Goal: Information Seeking & Learning: Learn about a topic

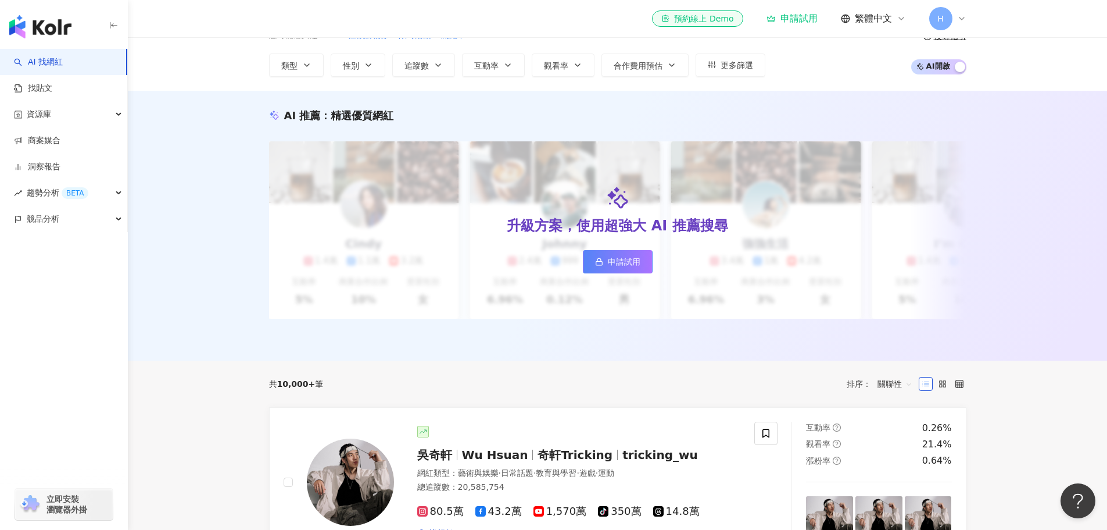
scroll to position [55, 0]
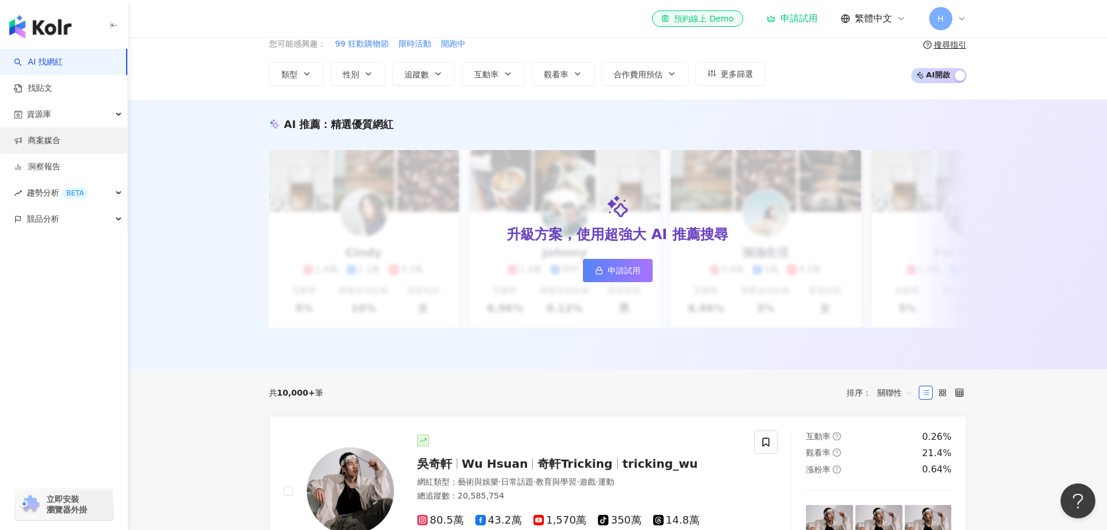
click at [51, 137] on link "商案媒合" at bounding box center [37, 141] width 46 height 12
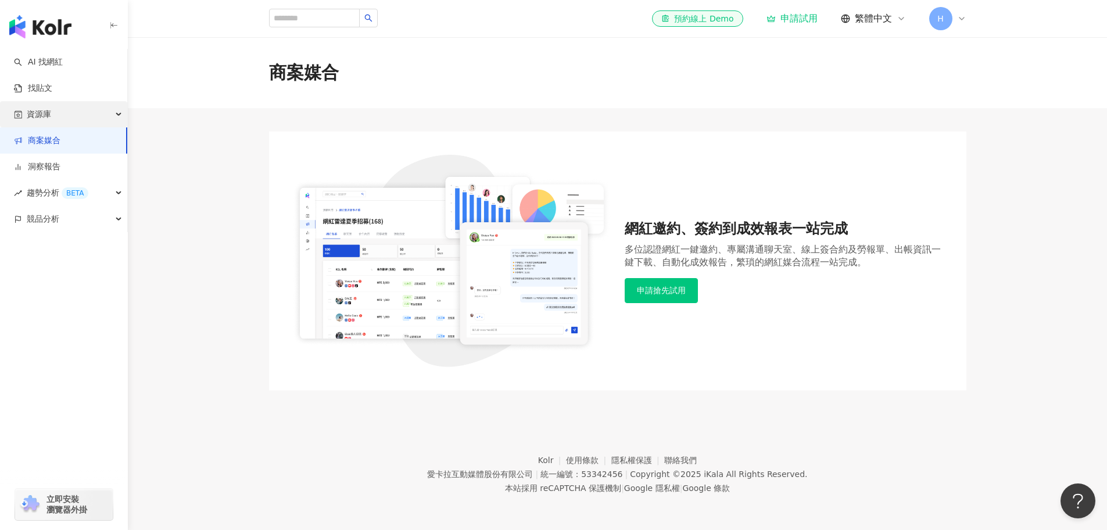
click at [51, 120] on div "資源庫" at bounding box center [63, 114] width 127 height 26
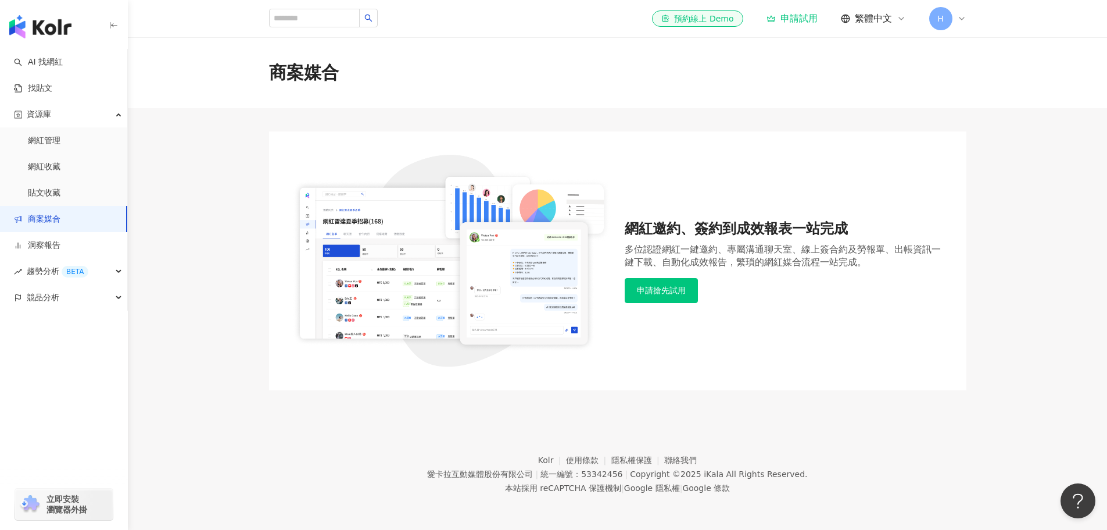
click at [55, 217] on link "商案媒合" at bounding box center [37, 219] width 46 height 12
click at [56, 140] on link "網紅管理" at bounding box center [44, 141] width 33 height 12
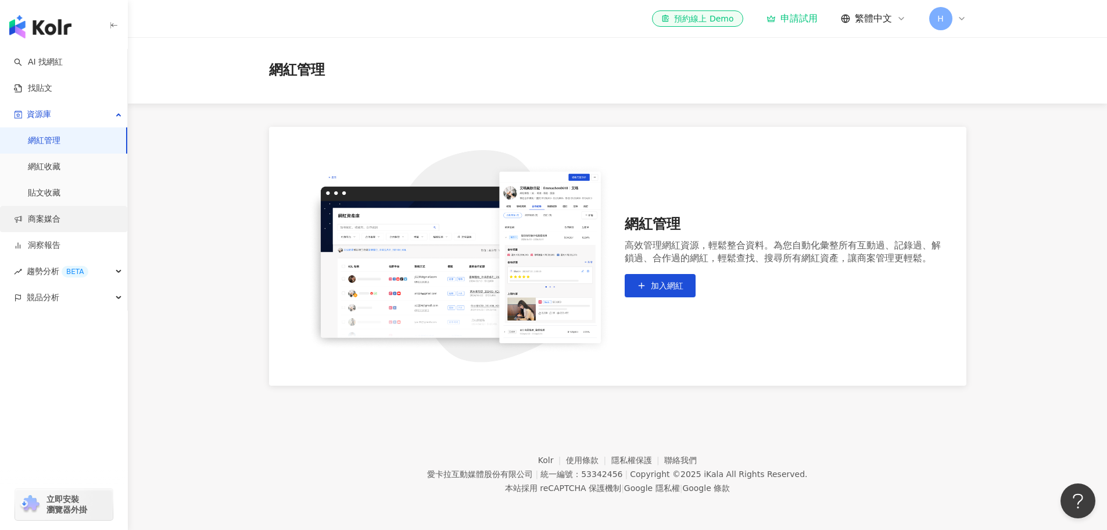
click at [52, 225] on link "商案媒合" at bounding box center [37, 219] width 46 height 12
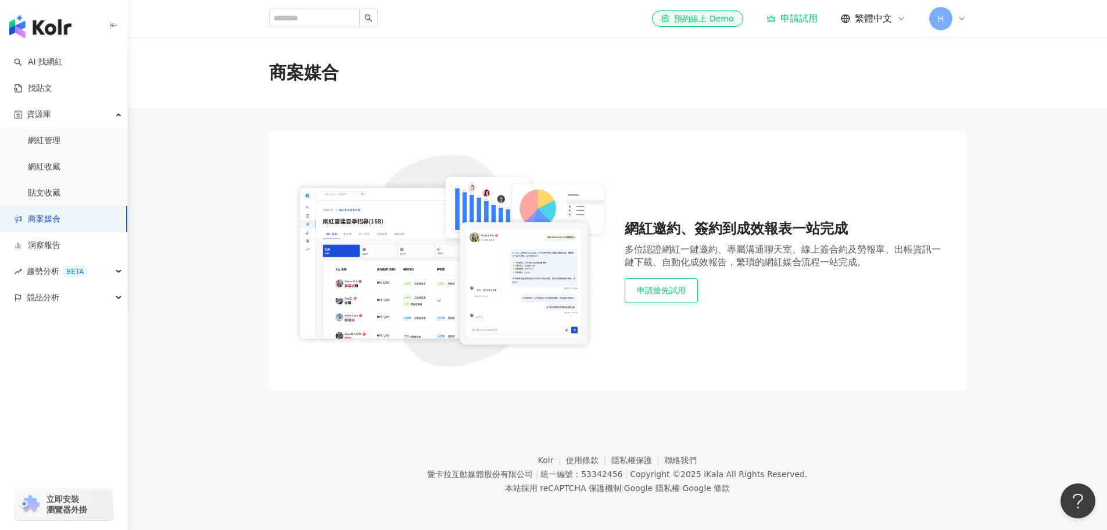
click at [688, 293] on button "申請搶先試用" at bounding box center [661, 290] width 73 height 24
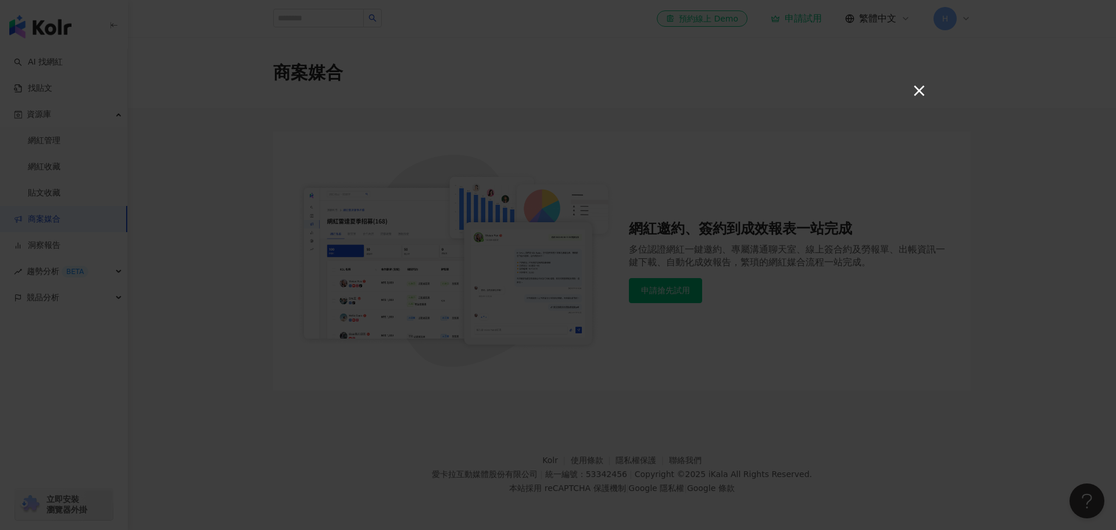
click at [918, 94] on button "×" at bounding box center [918, 90] width 14 height 14
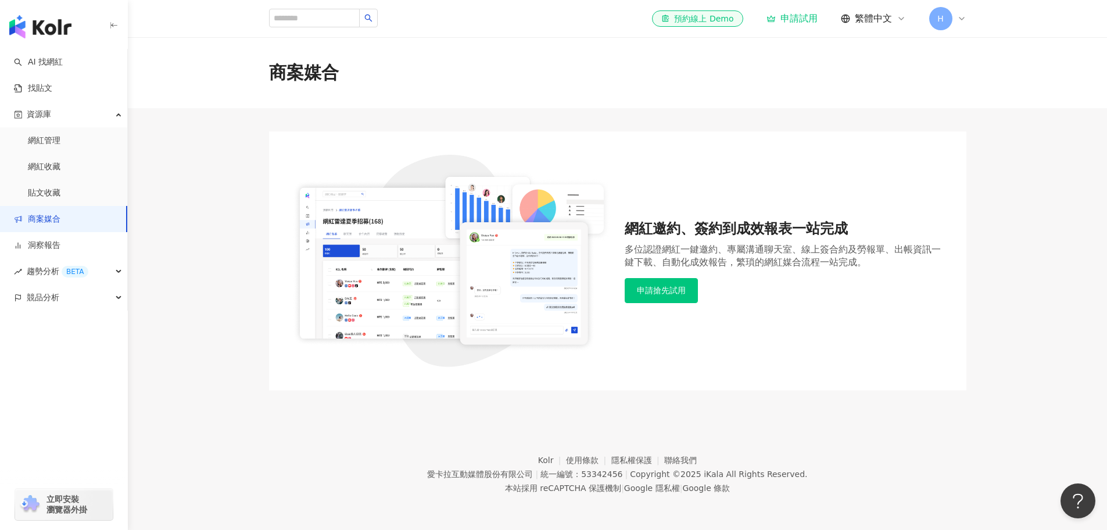
click at [947, 19] on span "H" at bounding box center [940, 18] width 23 height 23
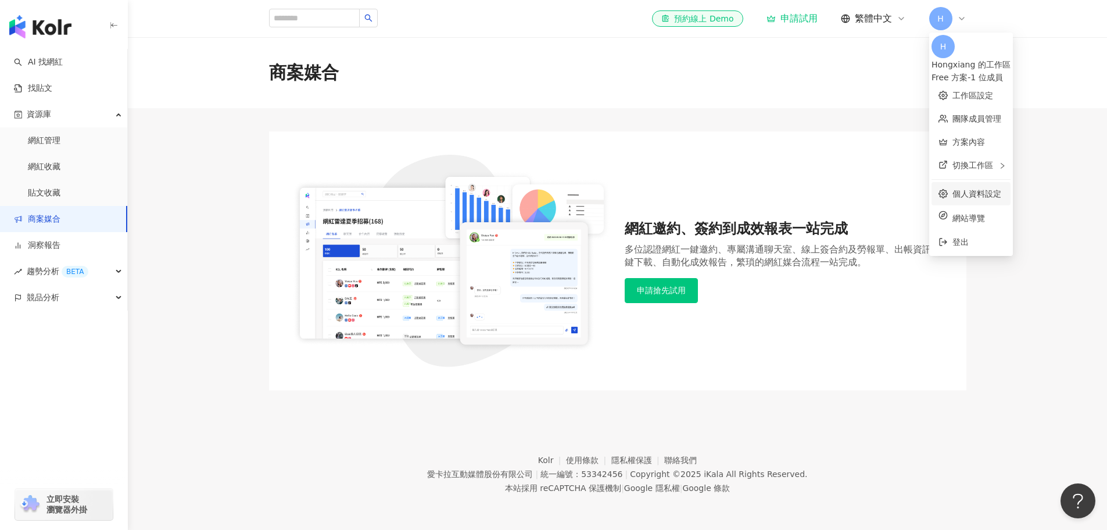
click at [982, 193] on link "個人資料設定" at bounding box center [977, 193] width 49 height 9
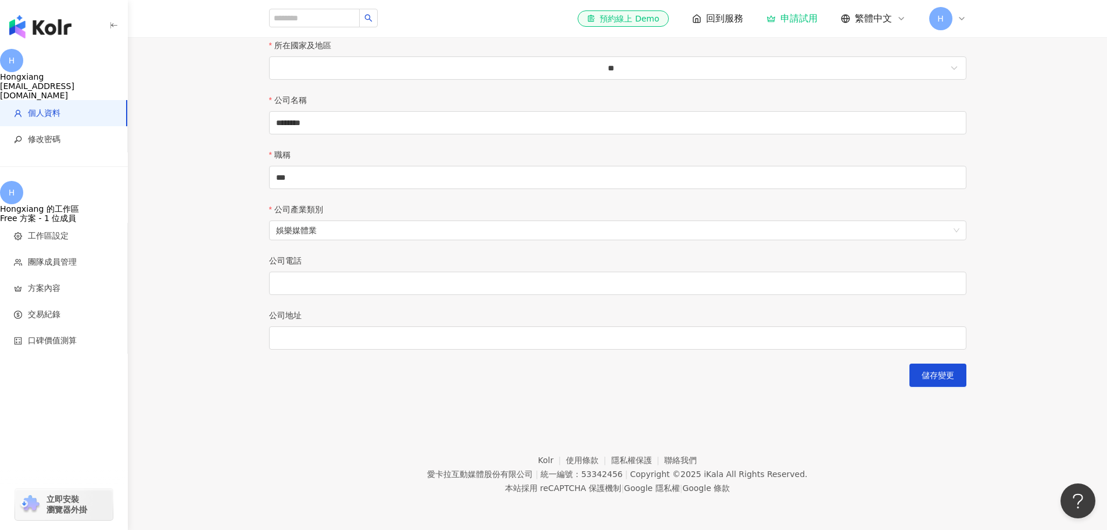
scroll to position [349, 0]
click at [413, 295] on input "公司電話" at bounding box center [617, 282] width 697 height 23
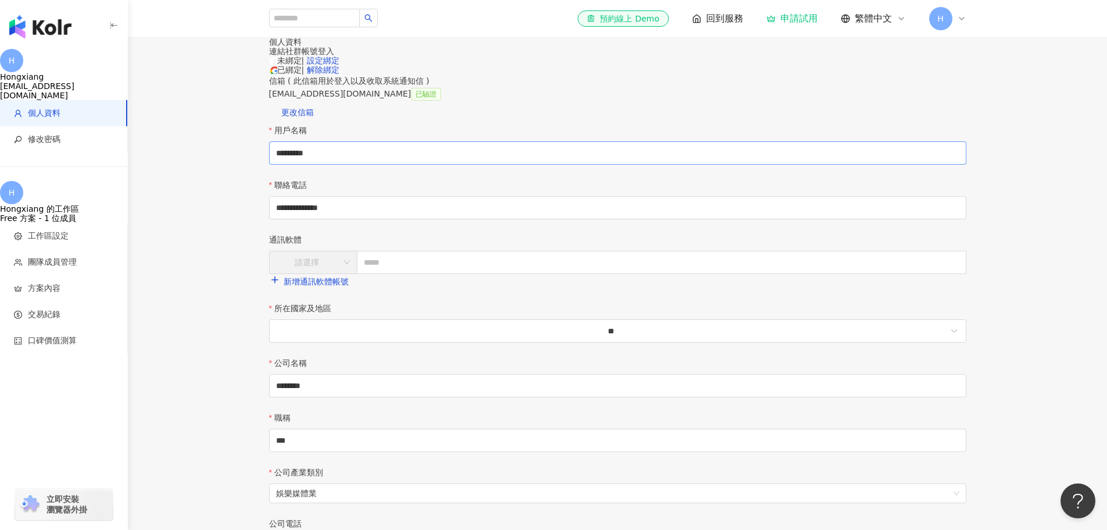
scroll to position [116, 0]
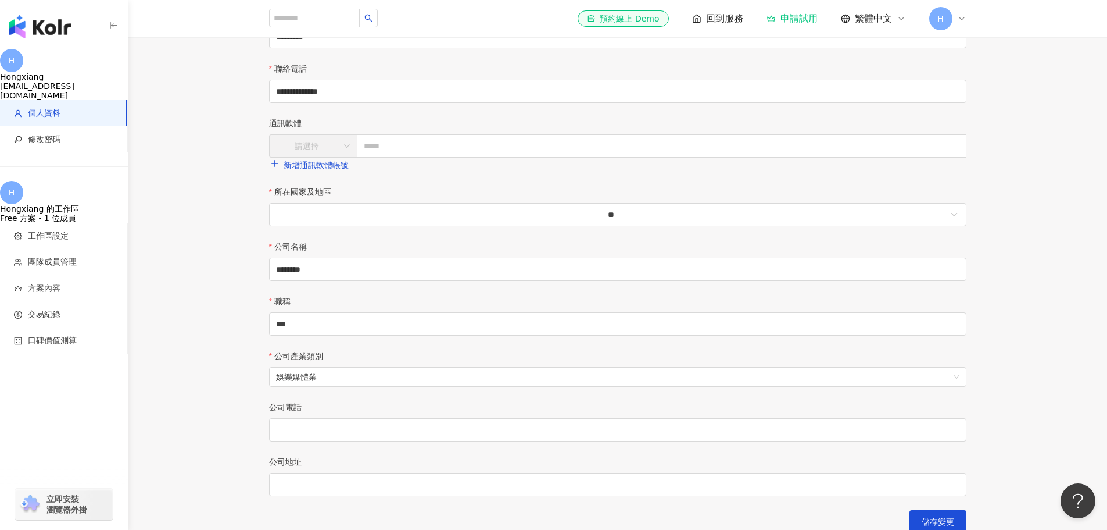
click at [802, 22] on div "申請試用" at bounding box center [792, 19] width 51 height 12
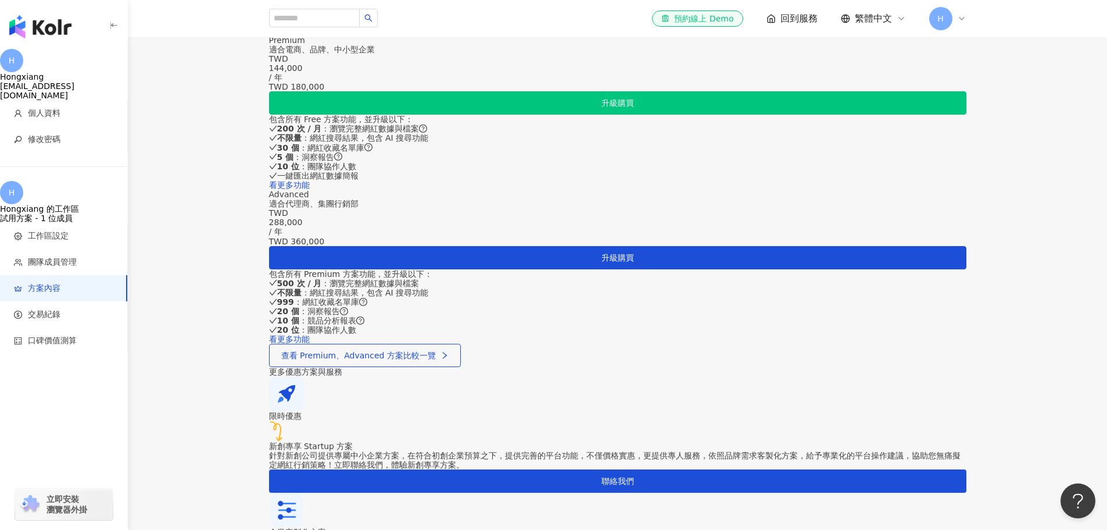
scroll to position [559, 0]
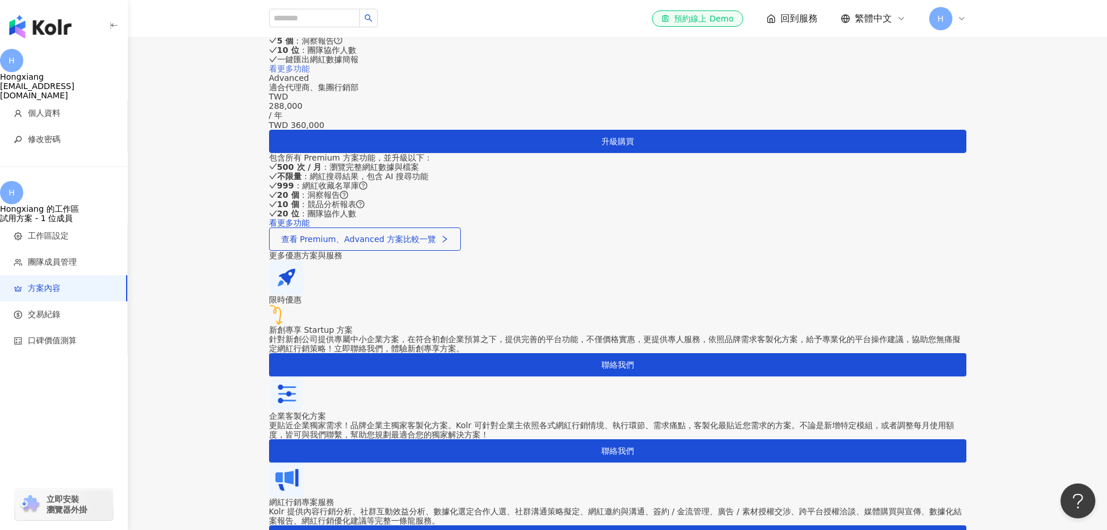
click at [310, 73] on link "看更多功能" at bounding box center [289, 68] width 41 height 9
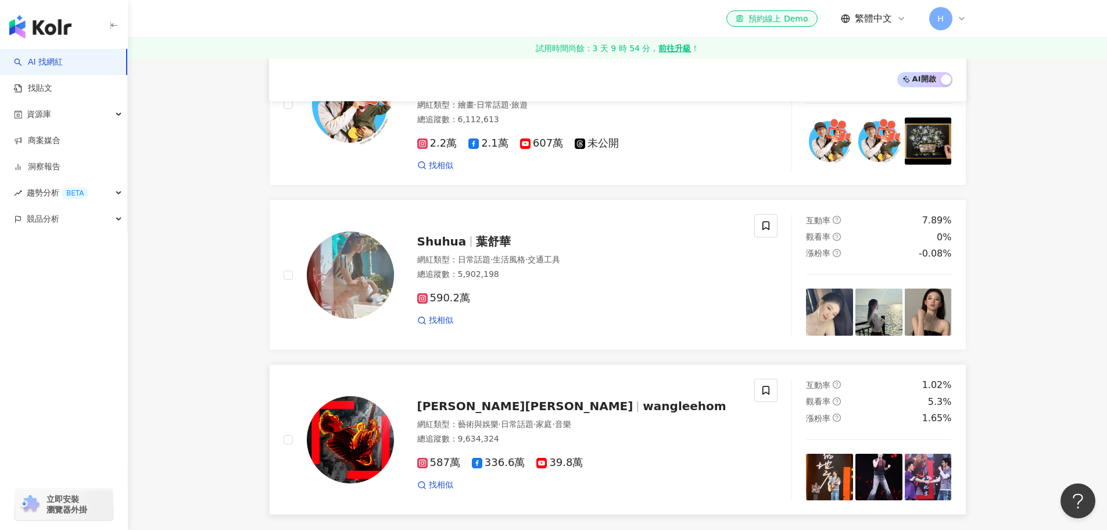
scroll to position [1705, 0]
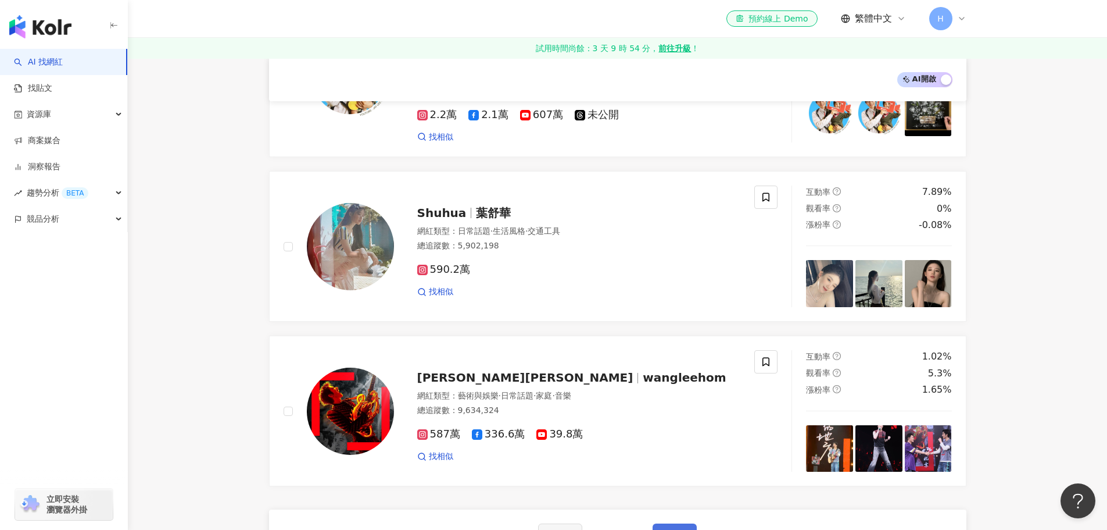
click at [669, 520] on span "下一頁" at bounding box center [675, 534] width 24 height 9
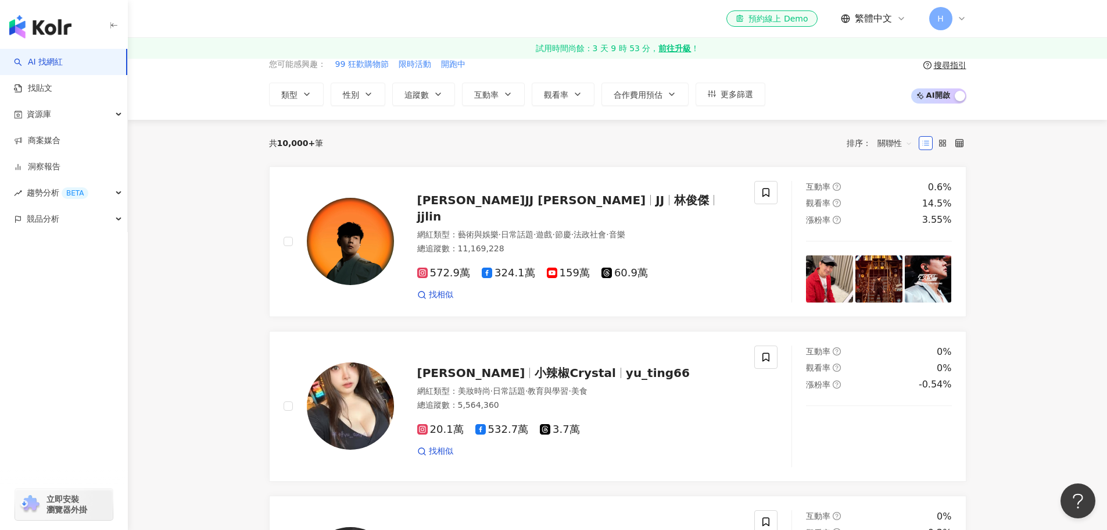
scroll to position [27, 0]
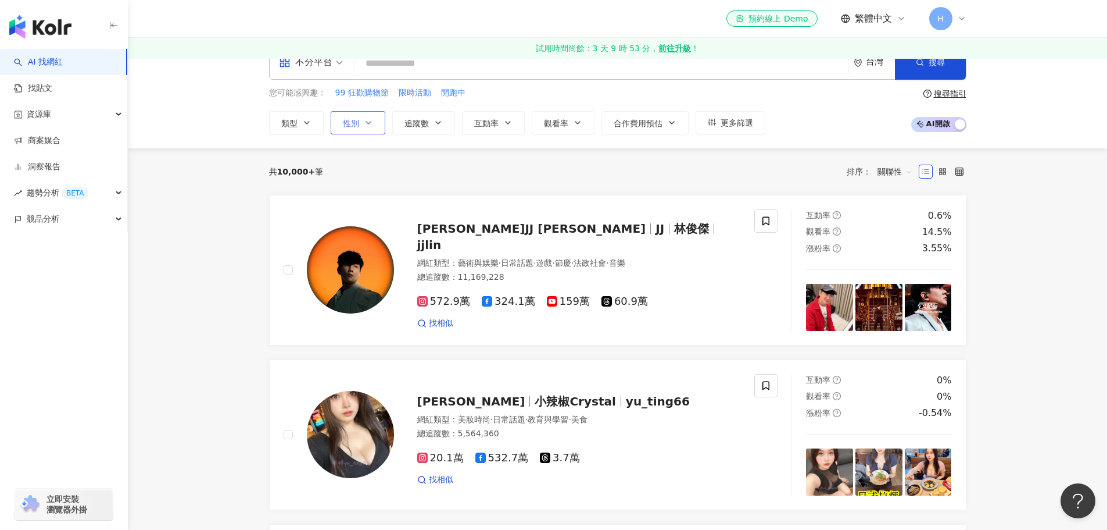
click at [349, 120] on span "性別" at bounding box center [351, 123] width 16 height 9
click at [359, 191] on span "女" at bounding box center [360, 191] width 17 height 13
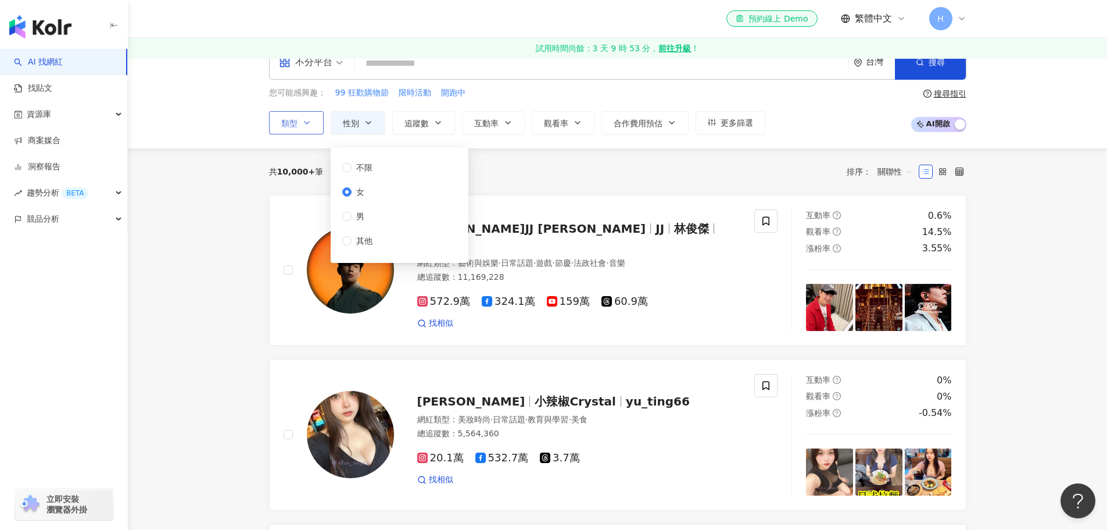
click at [298, 124] on button "類型" at bounding box center [296, 122] width 55 height 23
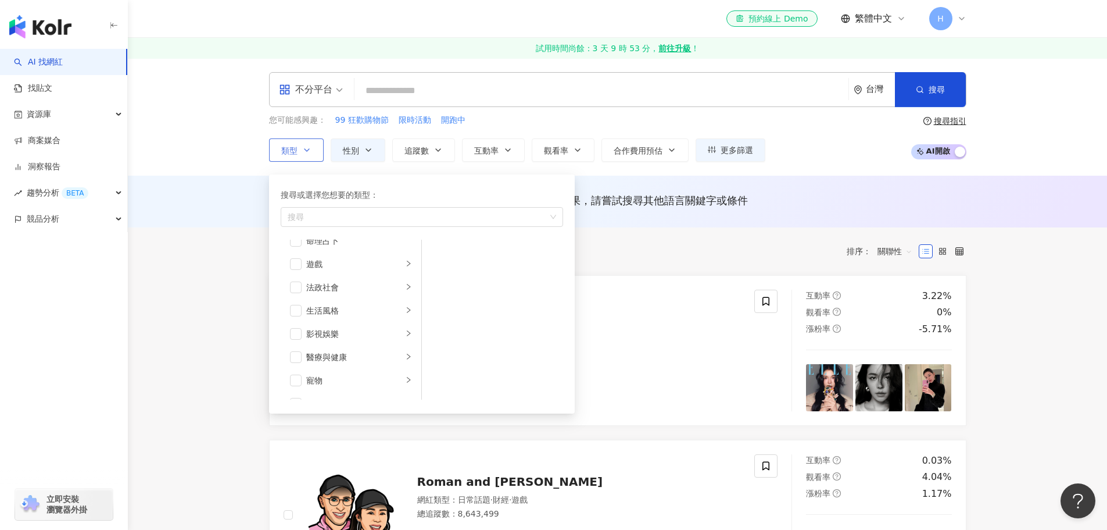
scroll to position [170, 0]
click at [346, 295] on div "遊戲" at bounding box center [354, 292] width 96 height 13
click at [472, 297] on div "手機遊戲" at bounding box center [501, 300] width 106 height 13
click at [800, 144] on div "您可能感興趣： 99 狂歡購物節 限時活動 開跑中 類型 搜尋或選擇您想要的類型： 手機遊戲 藝術與娛樂 美妝時尚 氣候和環境 日常話題 教育與學習 家庭 財…" at bounding box center [617, 138] width 697 height 48
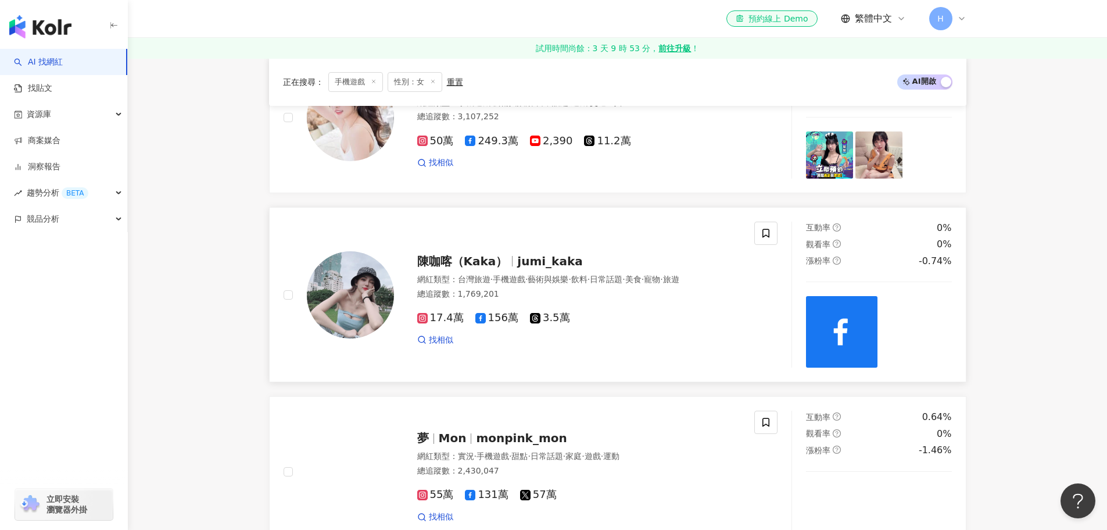
scroll to position [116, 0]
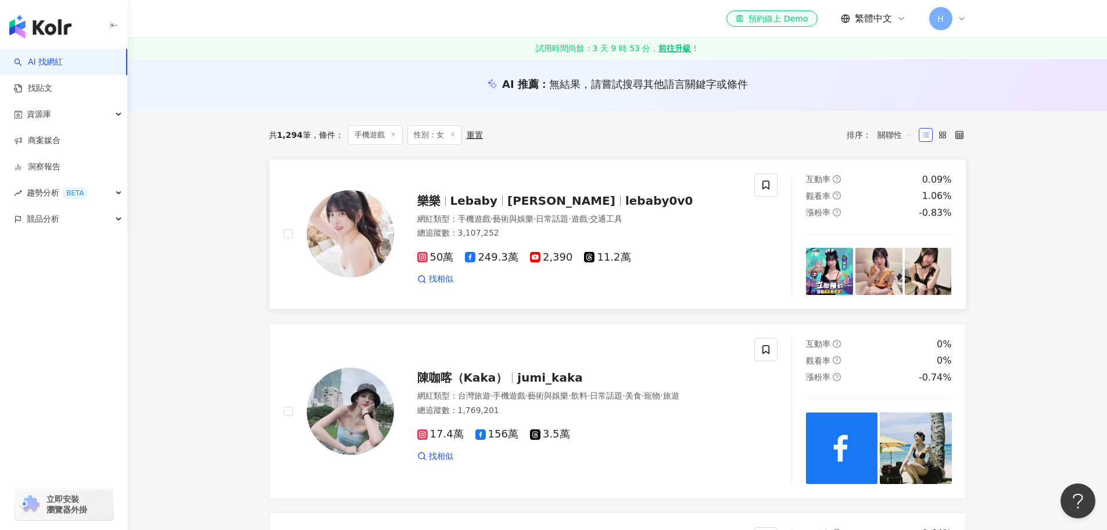
click at [419, 256] on rect at bounding box center [422, 257] width 8 height 8
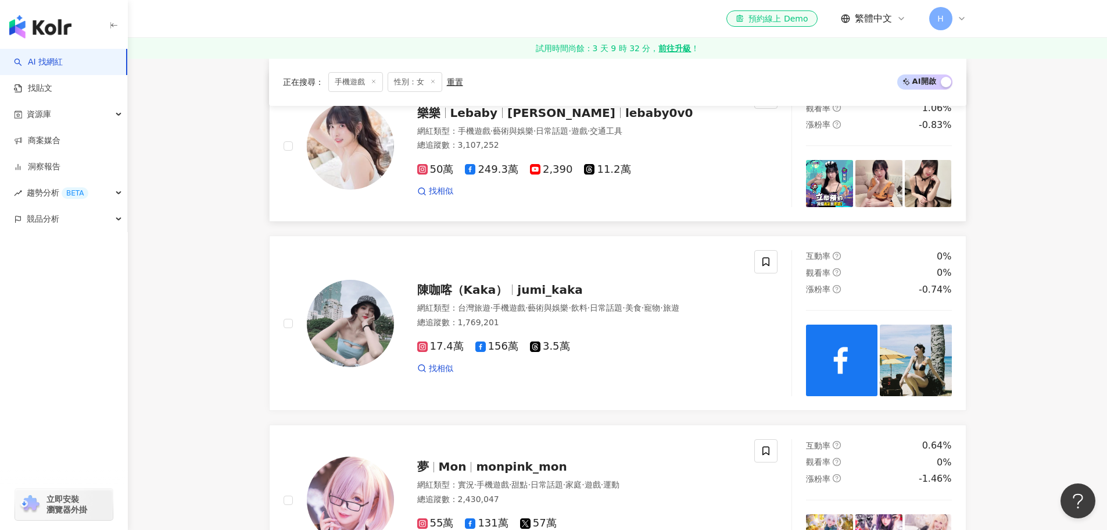
scroll to position [232, 0]
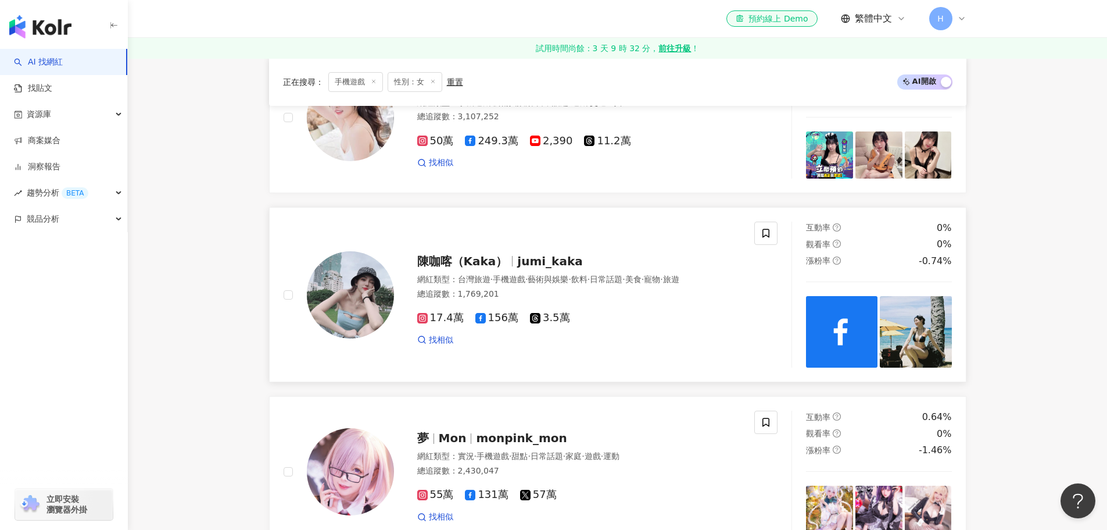
click at [367, 293] on img at bounding box center [350, 294] width 87 height 87
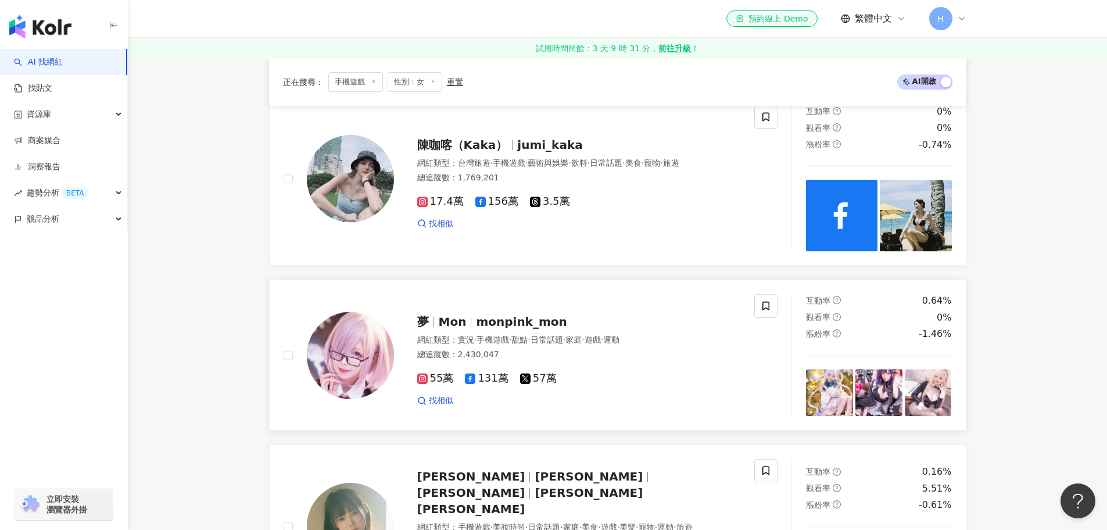
scroll to position [465, 0]
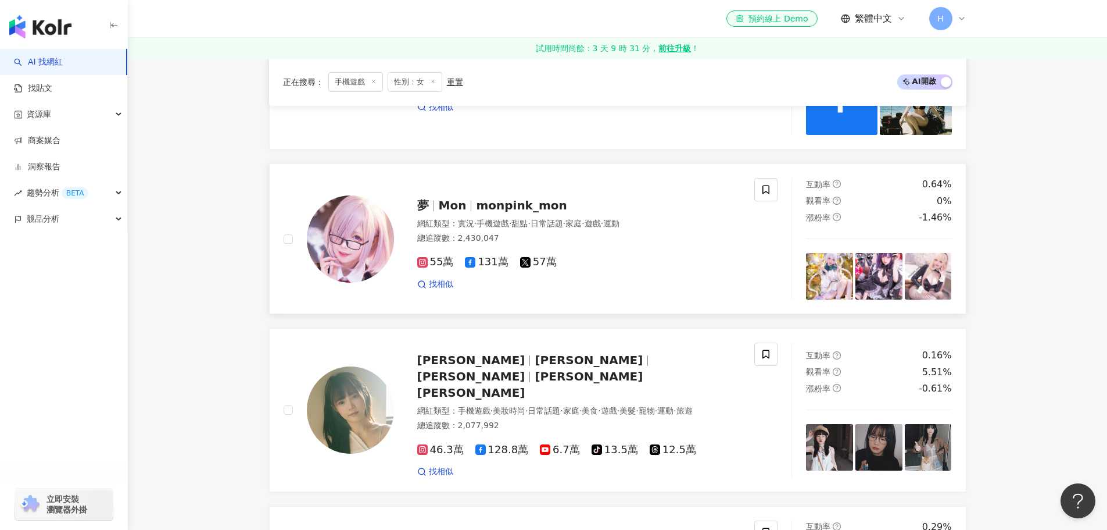
click at [346, 238] on img at bounding box center [350, 238] width 87 height 87
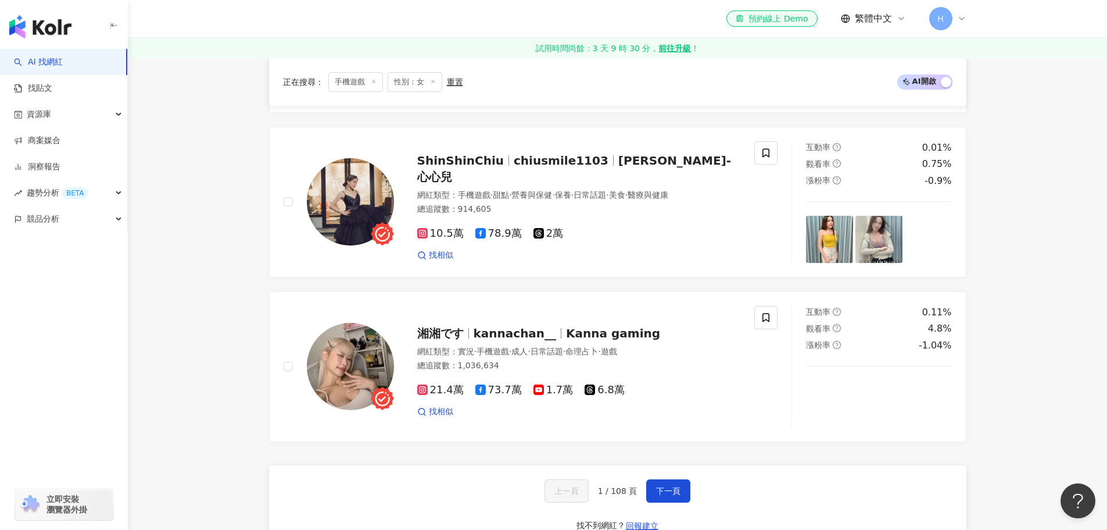
scroll to position [1862, 0]
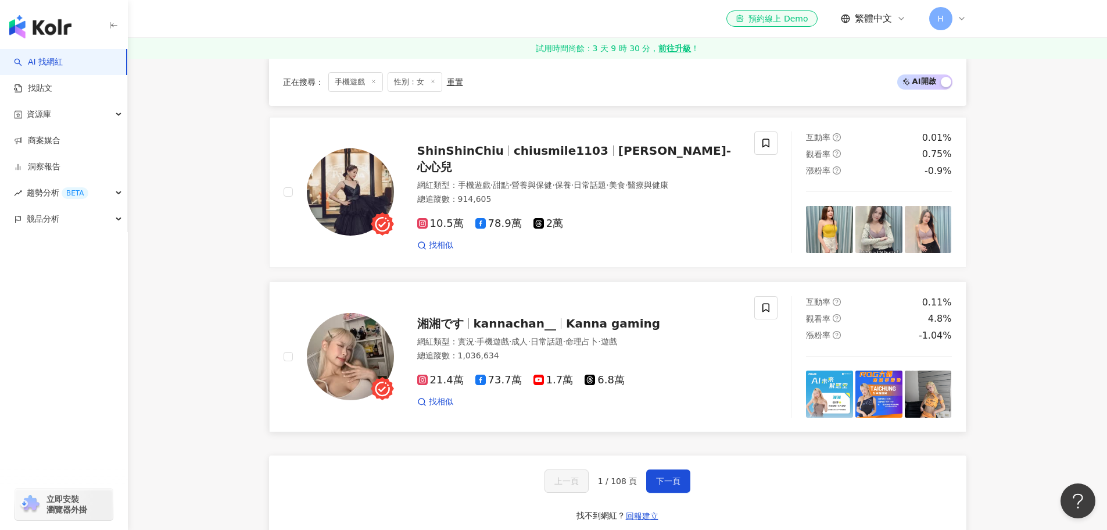
click at [446, 316] on span "湘湘です" at bounding box center [440, 323] width 46 height 14
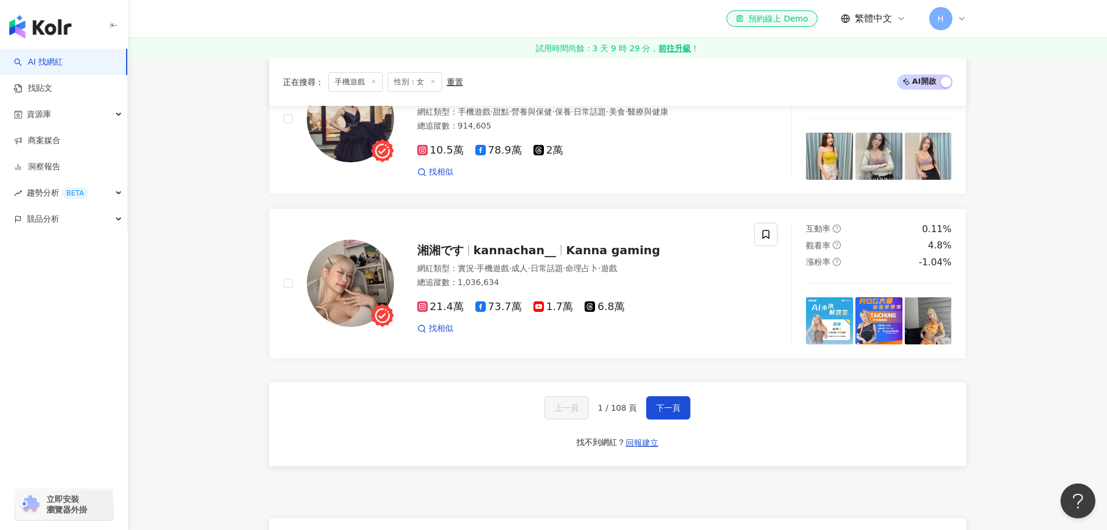
scroll to position [1978, 0]
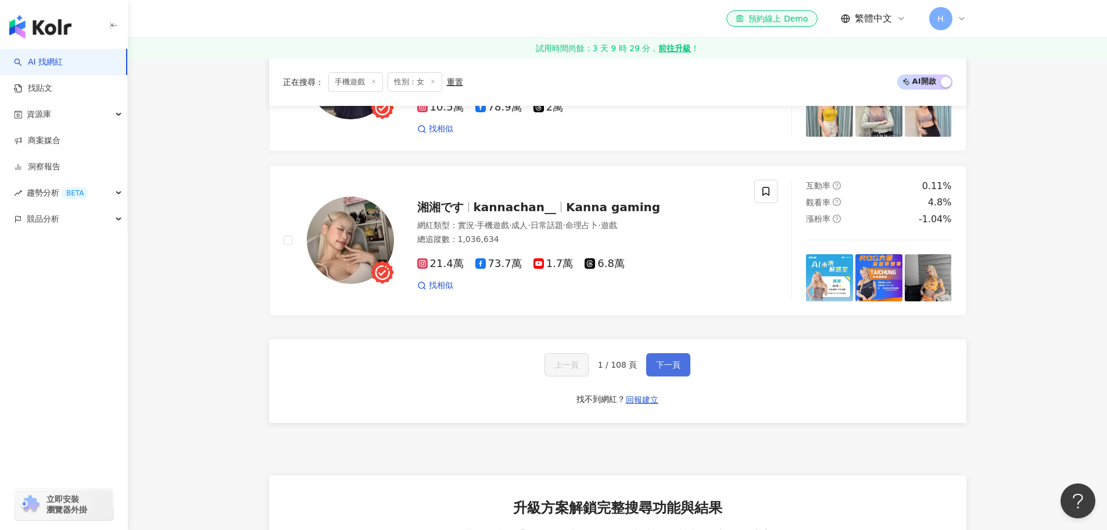
click at [667, 360] on span "下一頁" at bounding box center [668, 364] width 24 height 9
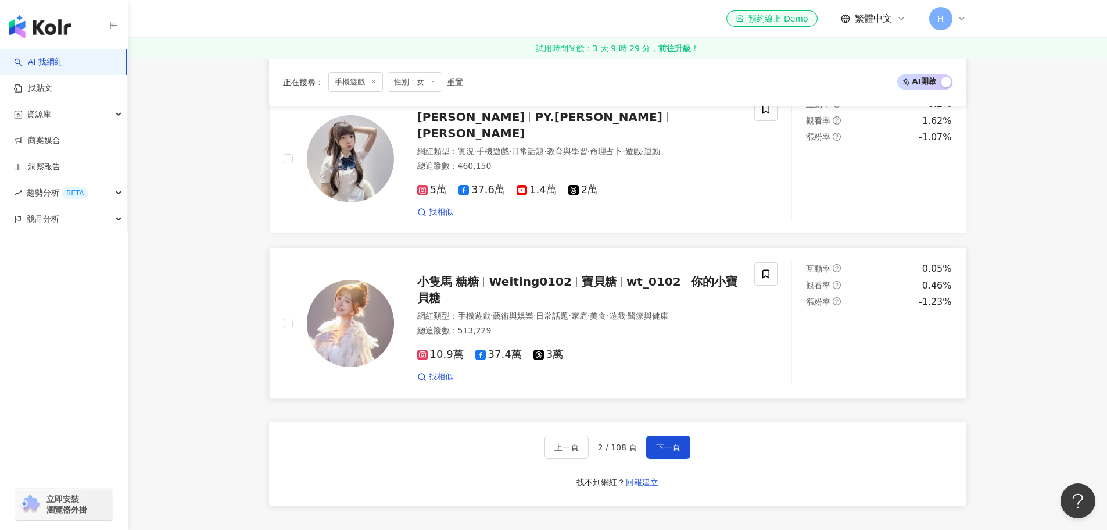
scroll to position [1720, 0]
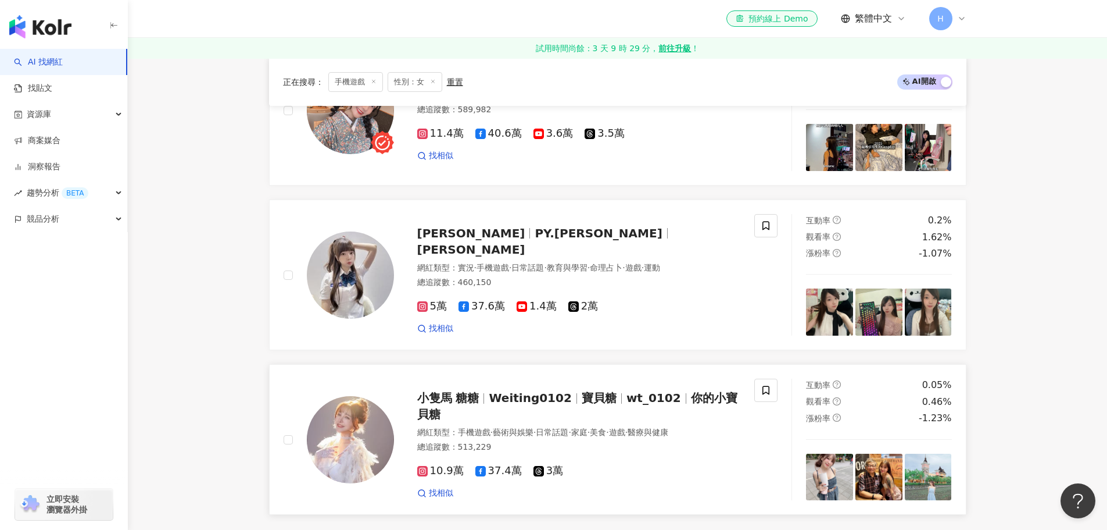
click at [347, 450] on img at bounding box center [350, 439] width 87 height 87
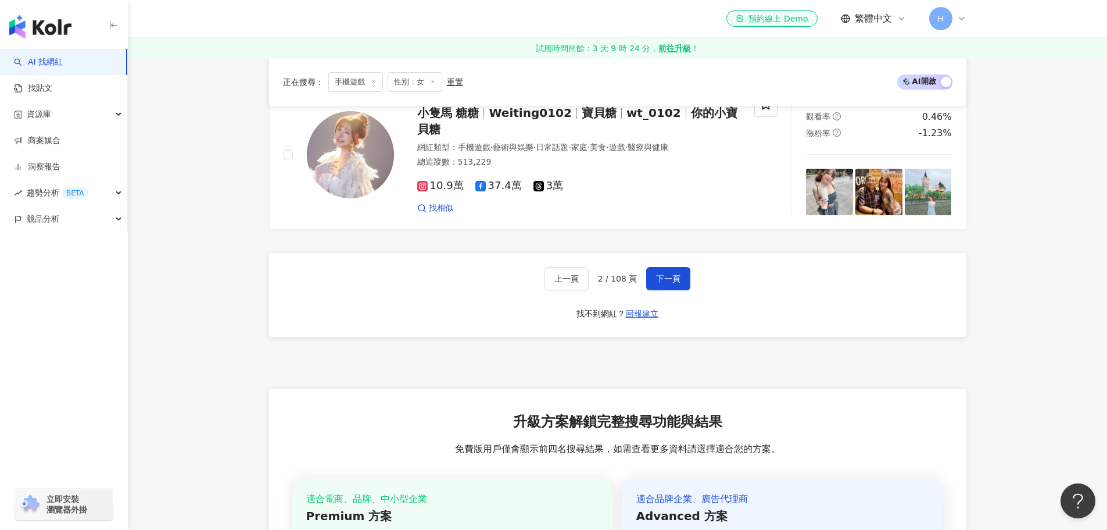
scroll to position [1934, 0]
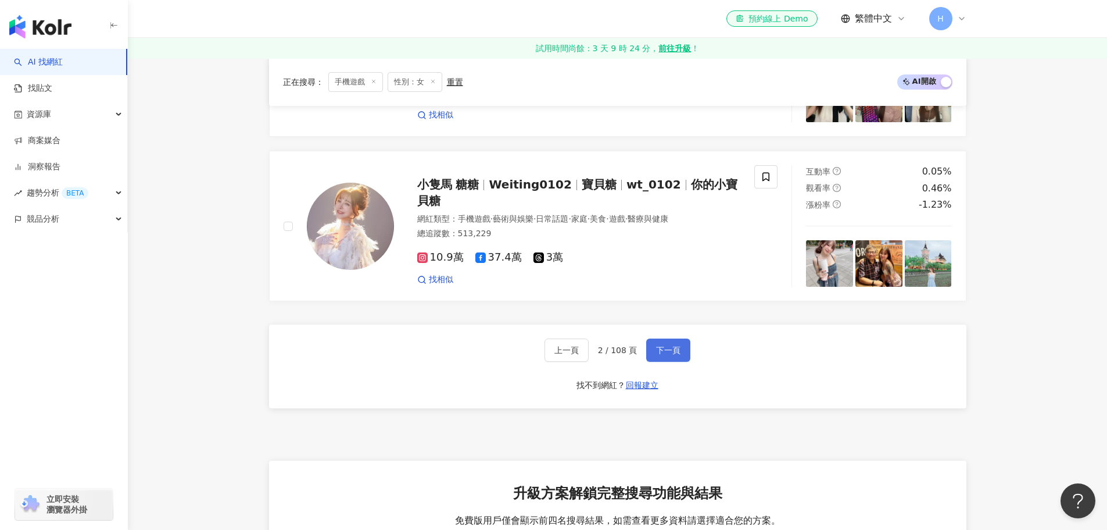
click at [650, 346] on button "下一頁" at bounding box center [668, 349] width 44 height 23
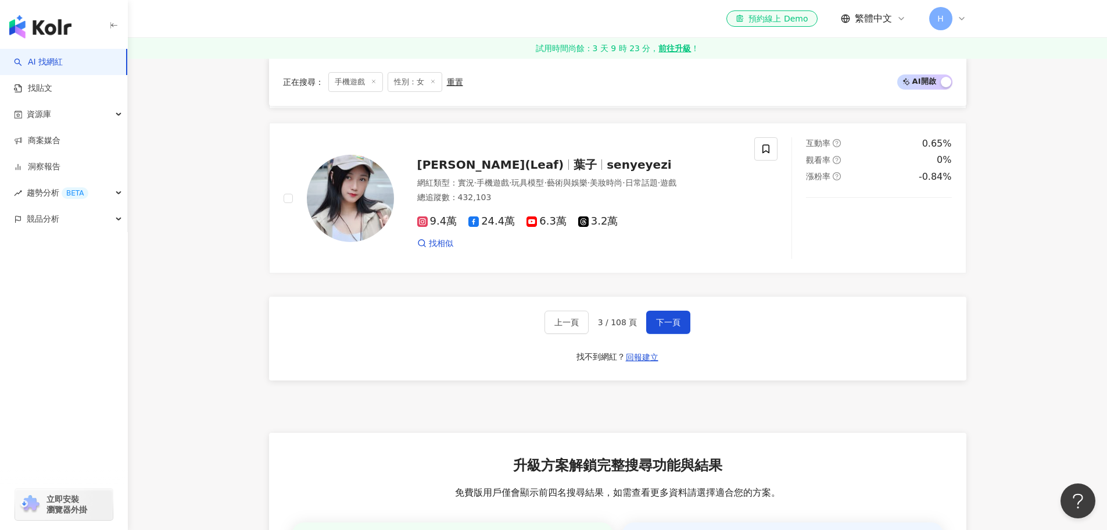
scroll to position [1941, 0]
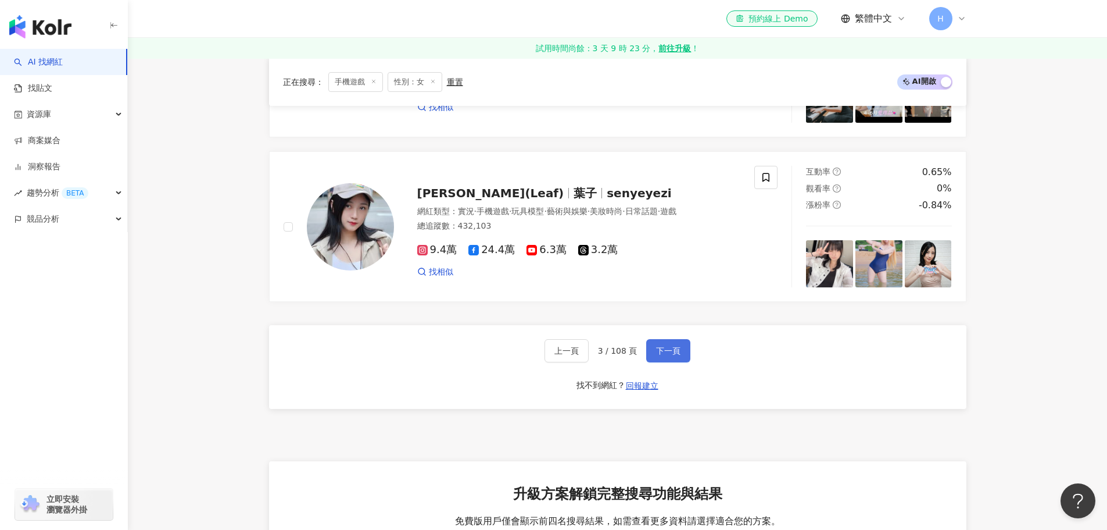
click at [671, 346] on span "下一頁" at bounding box center [668, 350] width 24 height 9
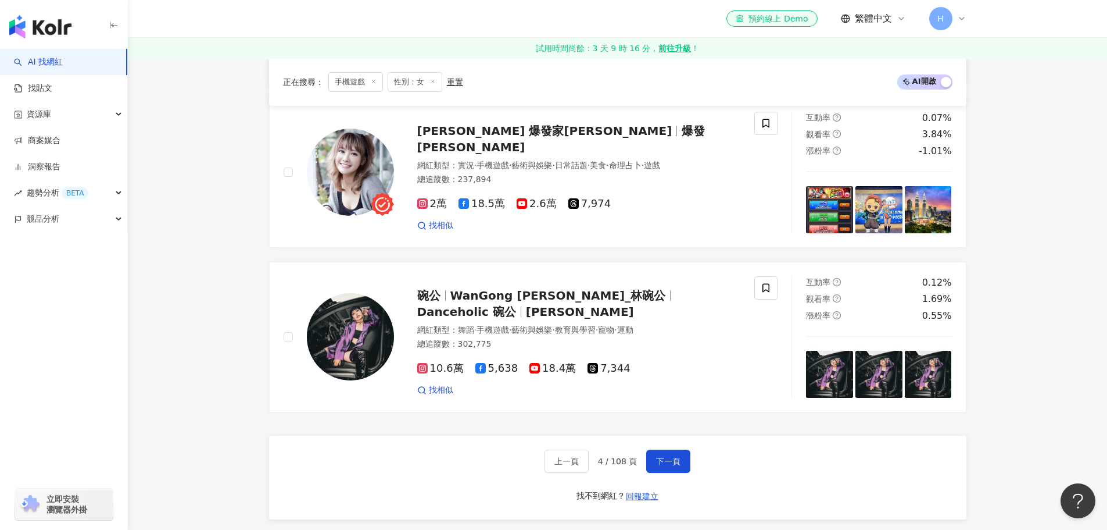
scroll to position [1820, 0]
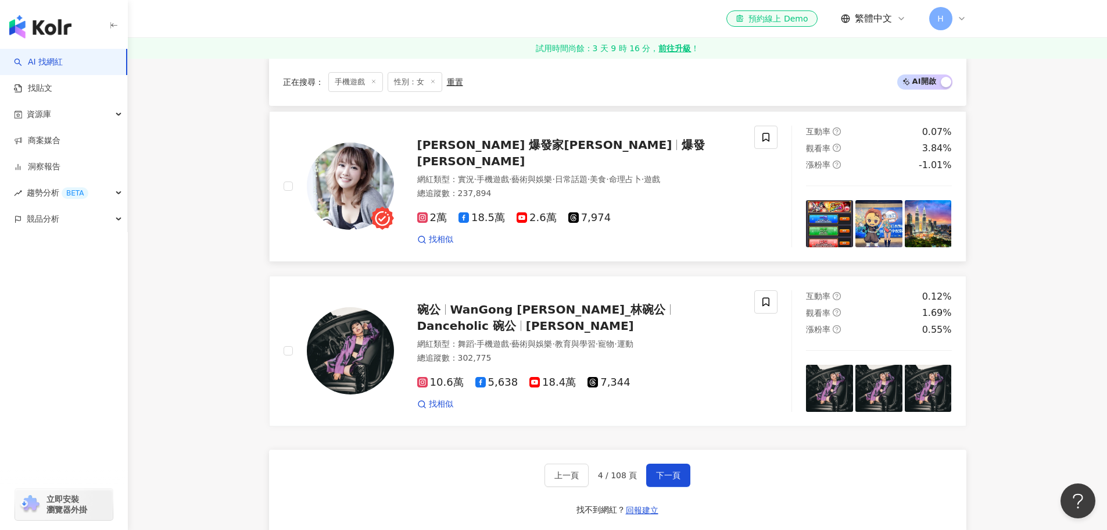
click at [462, 147] on span "羅康妮 爆發家五郎" at bounding box center [544, 145] width 255 height 14
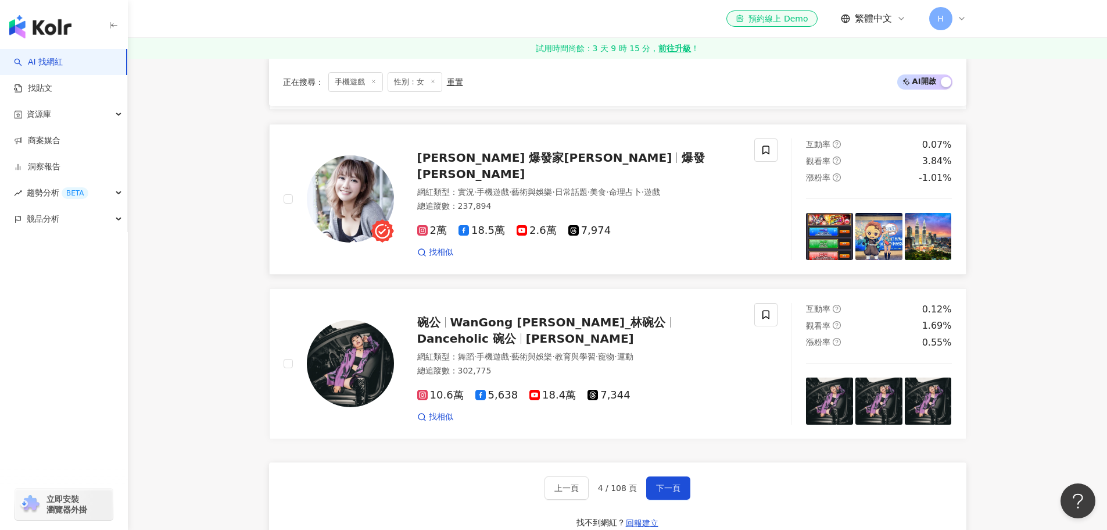
scroll to position [1937, 0]
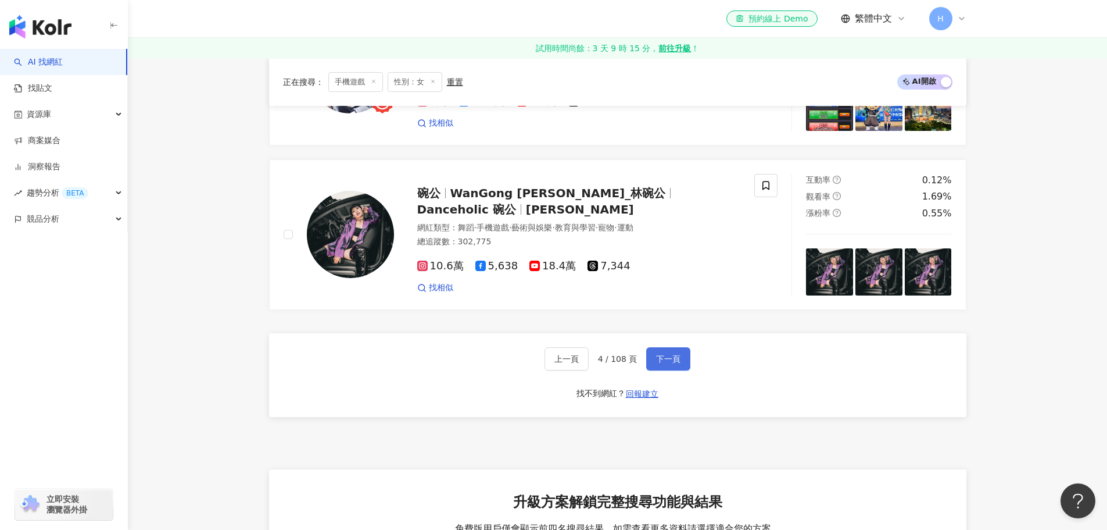
click at [679, 347] on button "下一頁" at bounding box center [668, 358] width 44 height 23
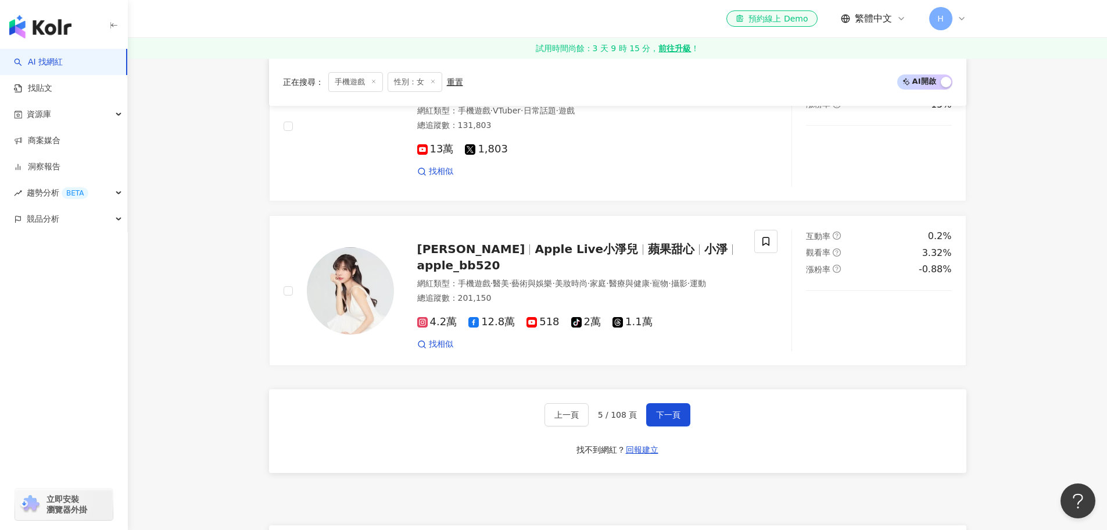
scroll to position [1818, 0]
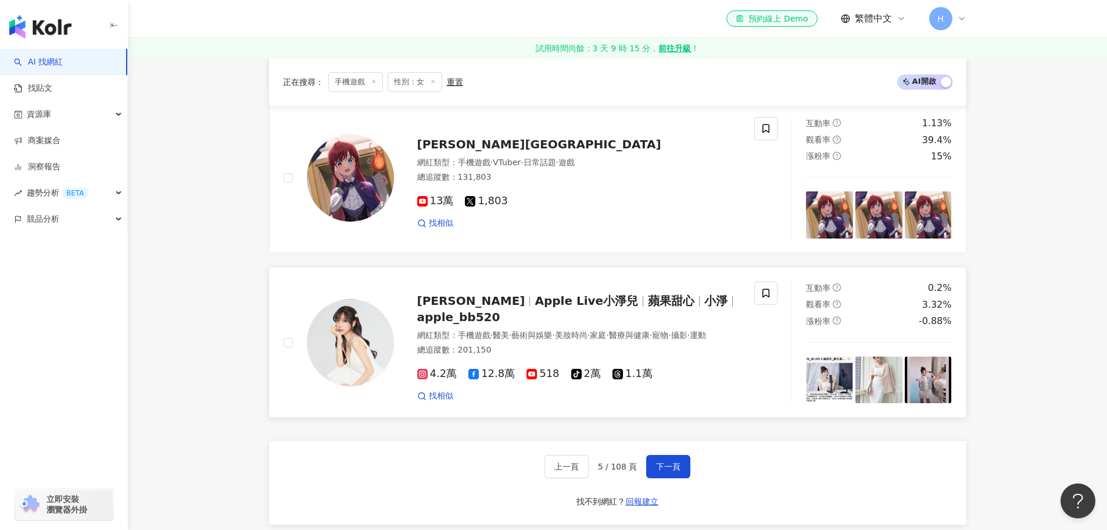
click at [381, 342] on img at bounding box center [350, 342] width 87 height 87
click at [679, 461] on button "下一頁" at bounding box center [668, 466] width 44 height 23
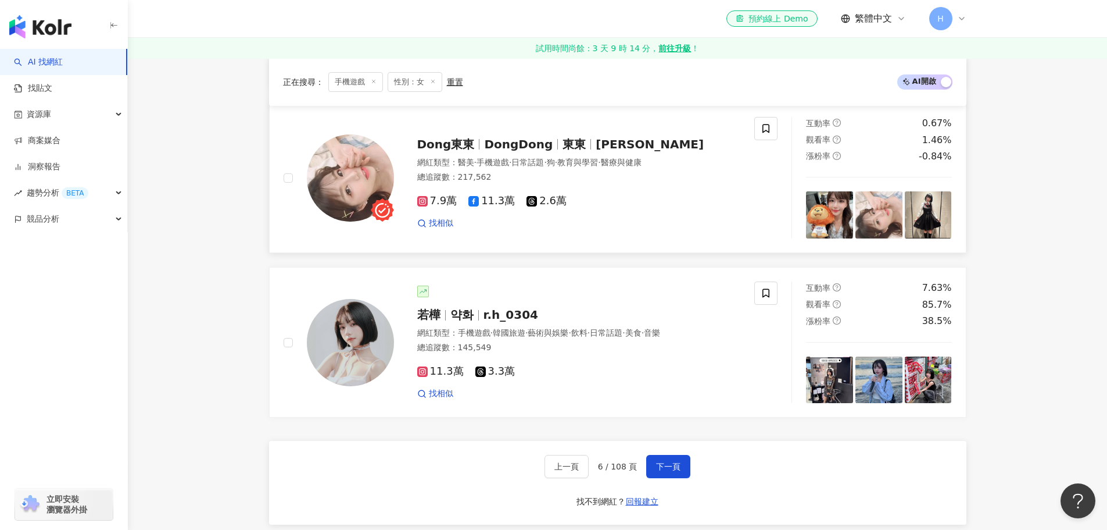
click at [463, 147] on span "Dong東東" at bounding box center [446, 144] width 58 height 14
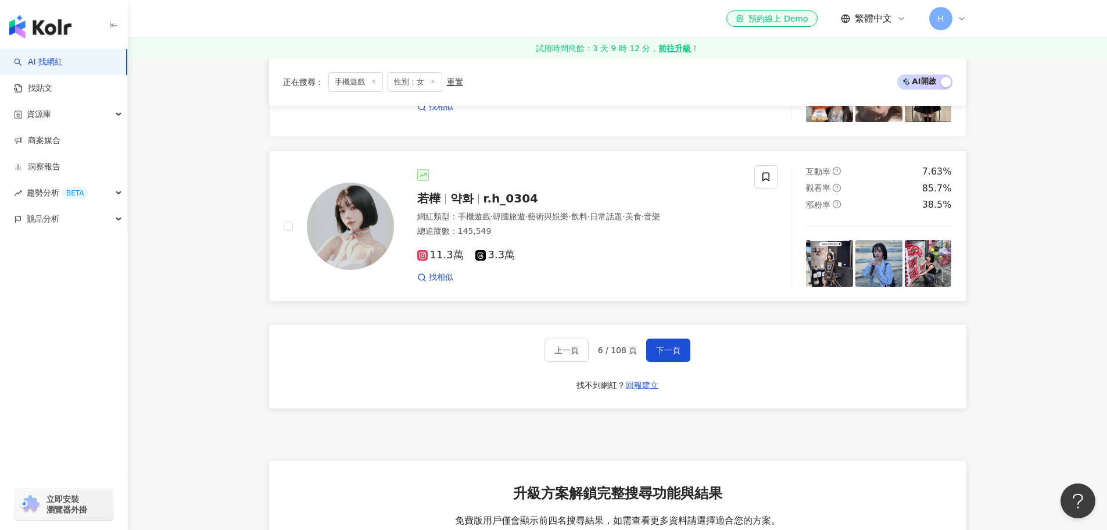
click at [367, 245] on img at bounding box center [350, 226] width 87 height 87
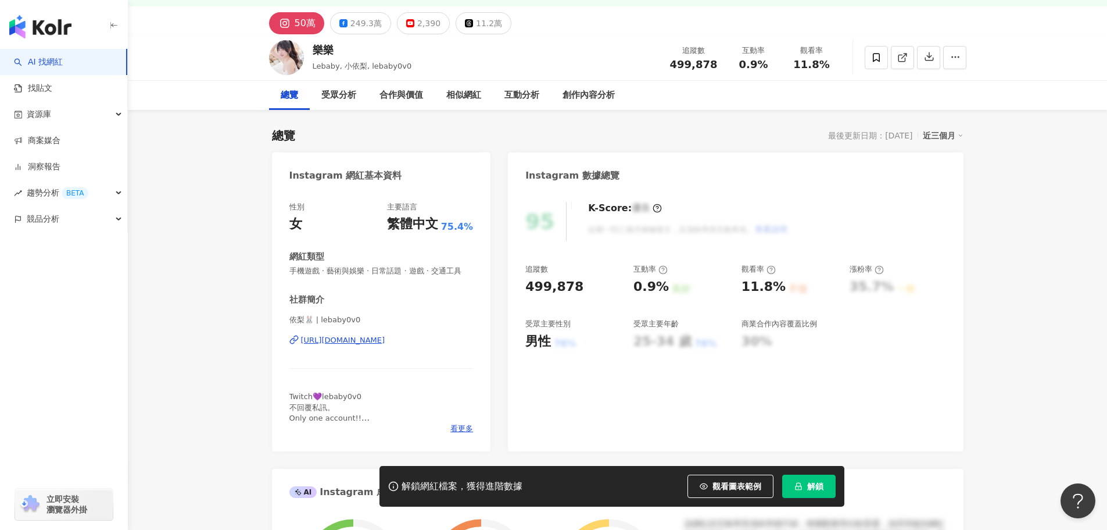
scroll to position [116, 0]
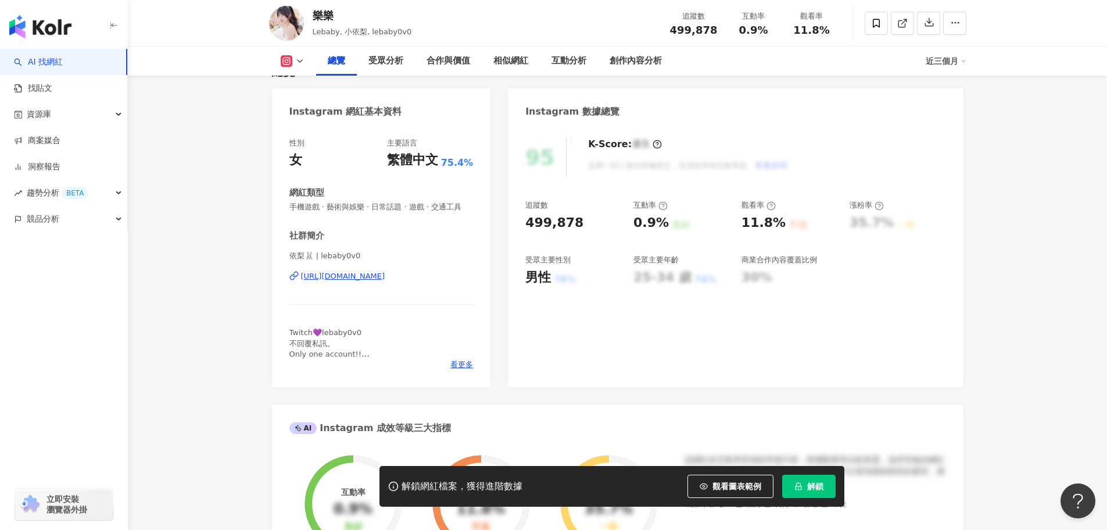
click at [385, 281] on div "https://www.instagram.com/lebaby0v0/" at bounding box center [343, 276] width 84 height 10
click at [367, 281] on div "https://www.instagram.com/lebaby0v0/" at bounding box center [343, 276] width 84 height 10
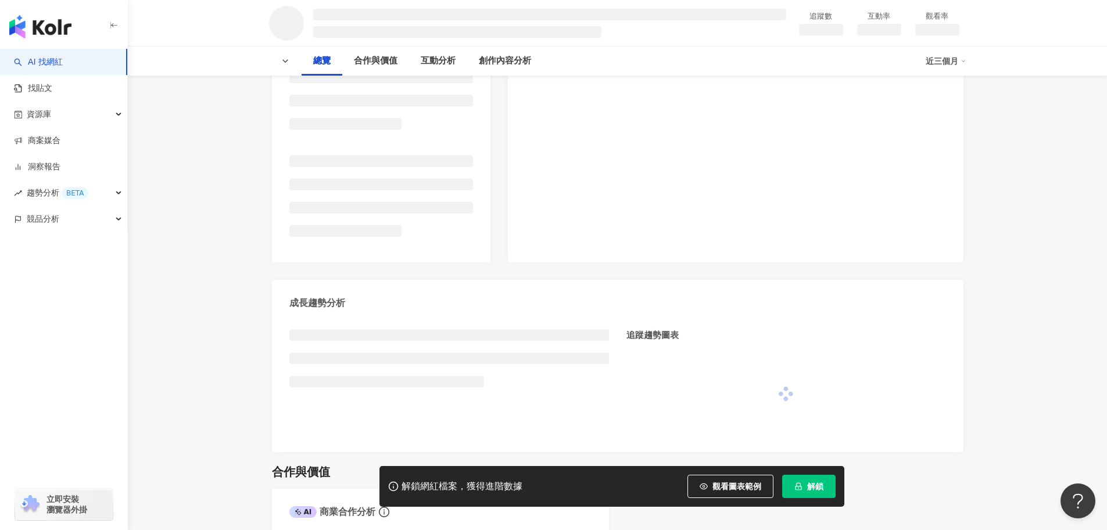
scroll to position [116, 0]
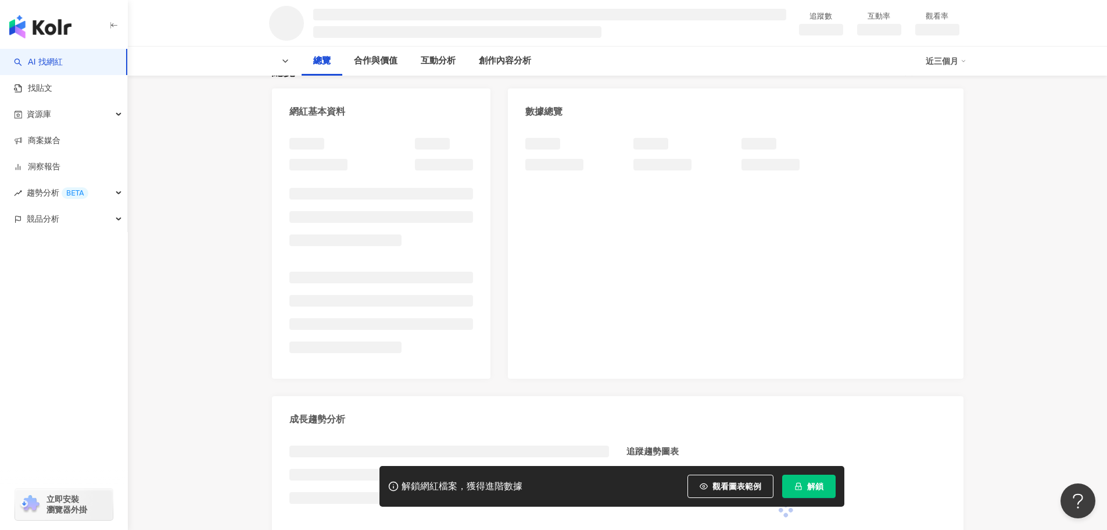
click at [722, 353] on div at bounding box center [735, 252] width 455 height 252
click at [654, 328] on div at bounding box center [735, 252] width 455 height 252
click at [951, 332] on div at bounding box center [735, 252] width 455 height 252
click at [350, 59] on div "合作與價值" at bounding box center [375, 60] width 67 height 29
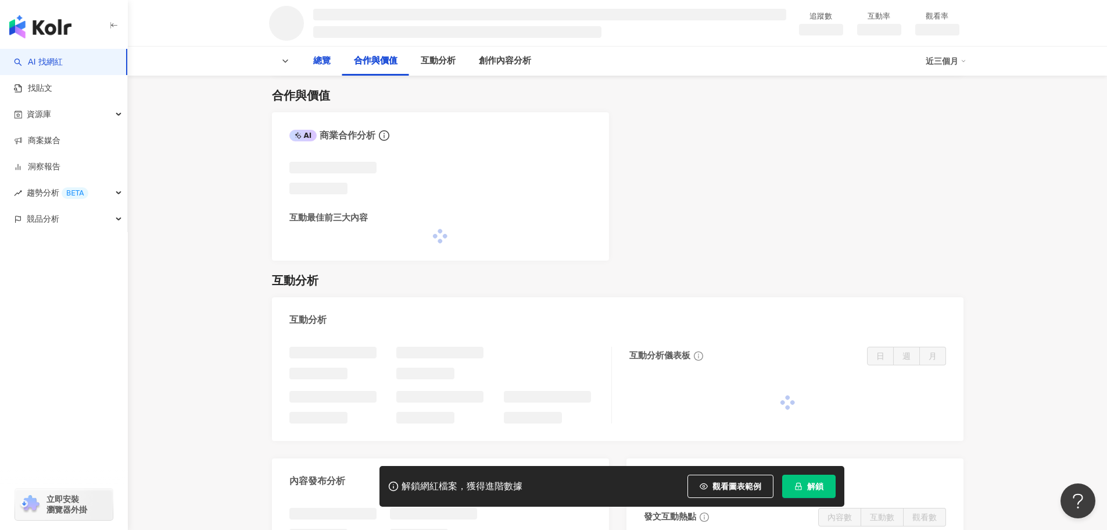
click at [329, 63] on div "總覽" at bounding box center [321, 61] width 17 height 14
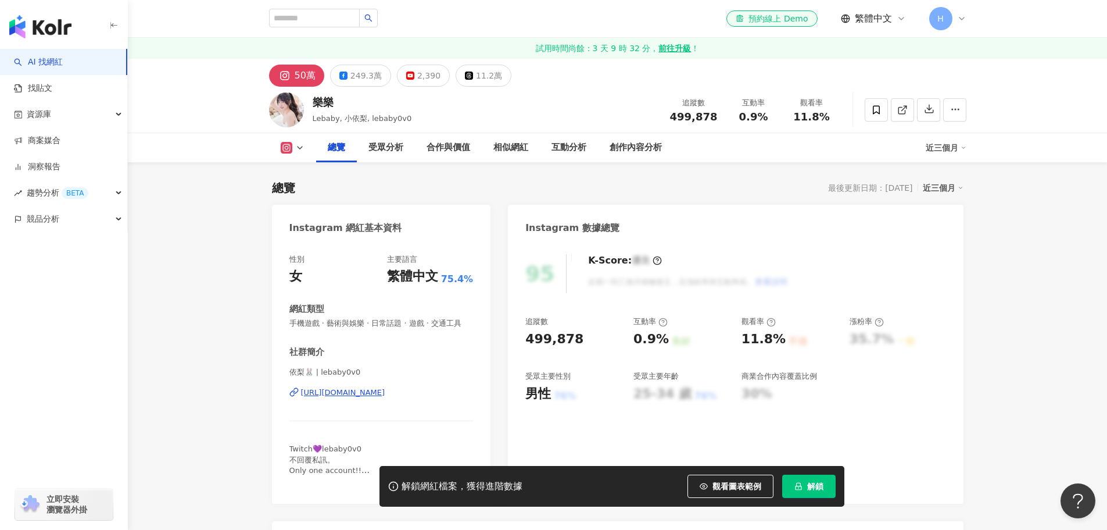
scroll to position [92, 0]
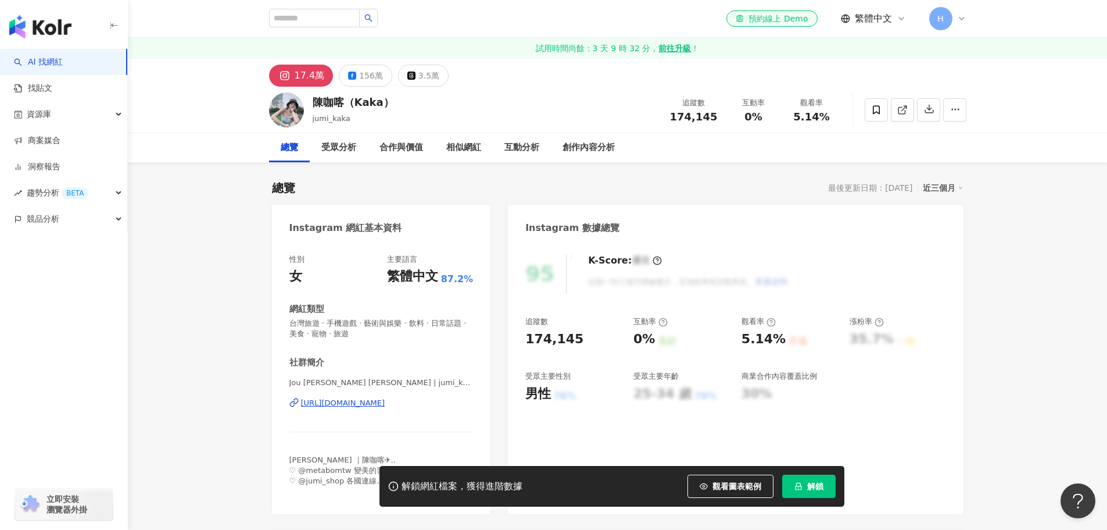
click at [299, 73] on div "17.4萬" at bounding box center [310, 75] width 30 height 16
click at [349, 406] on div "https://www.instagram.com/jumi_kaka/" at bounding box center [343, 403] width 84 height 10
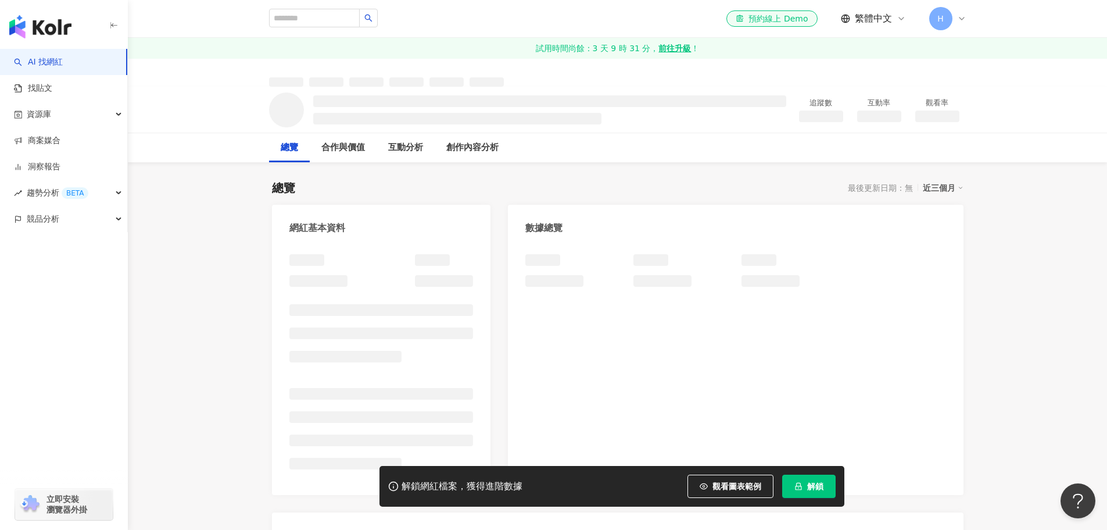
scroll to position [116, 0]
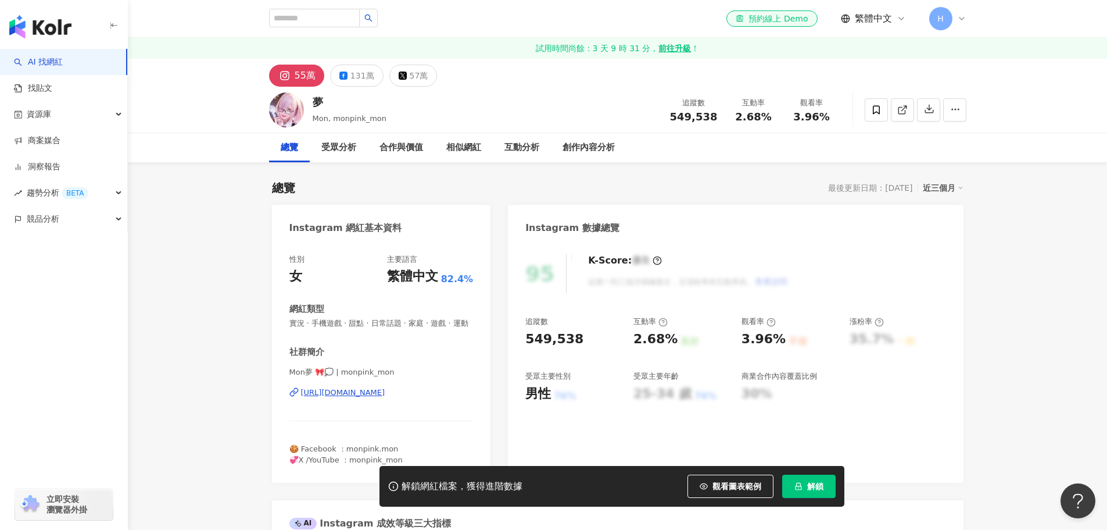
click at [291, 77] on icon at bounding box center [285, 76] width 14 height 14
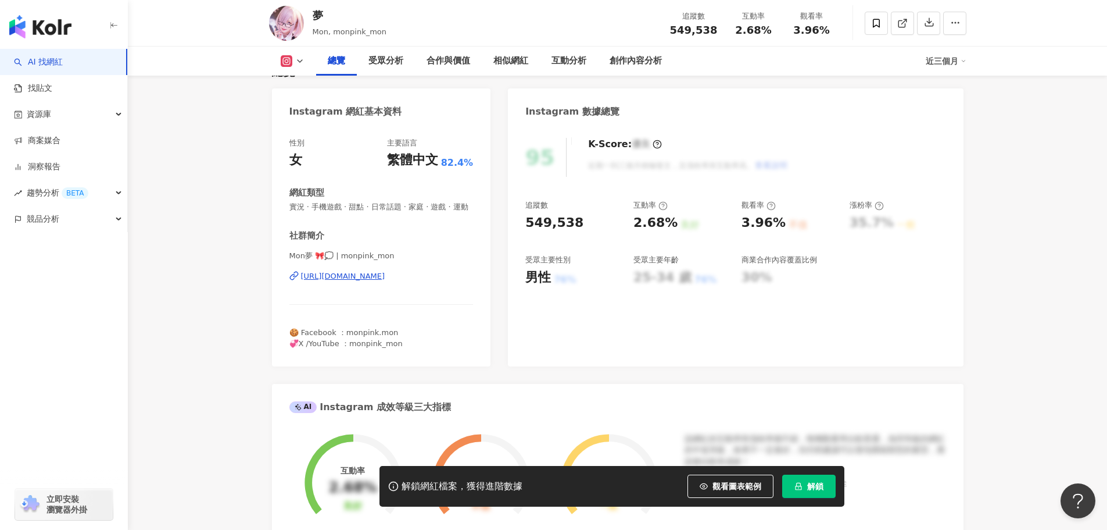
click at [349, 281] on div "https://www.instagram.com/monpink_mon/" at bounding box center [343, 276] width 84 height 10
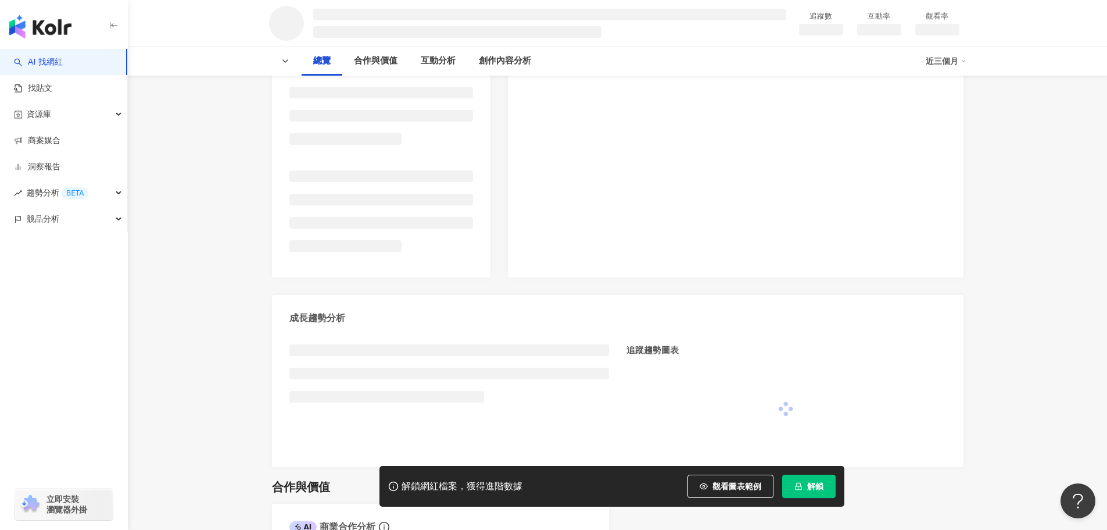
scroll to position [232, 0]
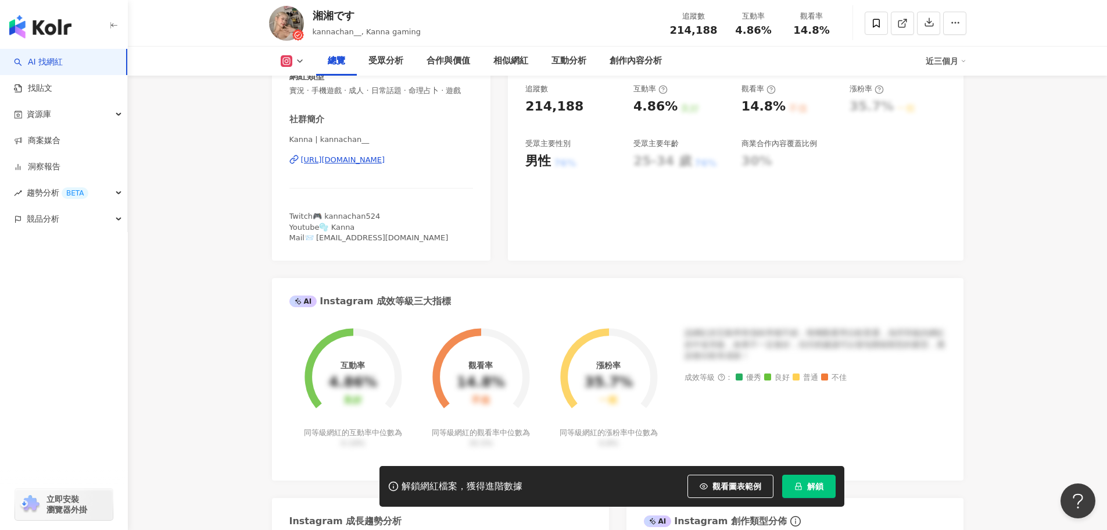
scroll to position [116, 0]
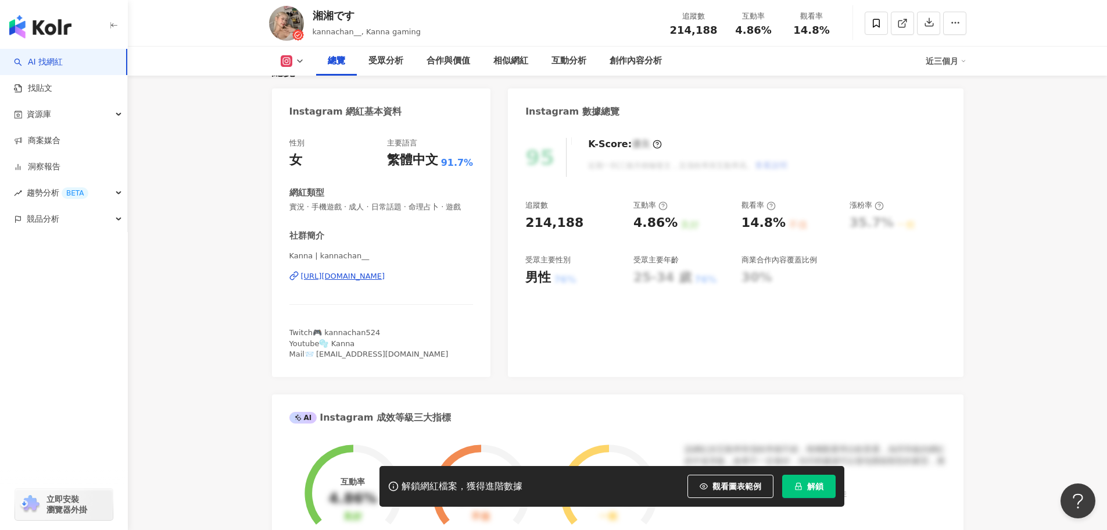
click at [385, 281] on div "[URL][DOMAIN_NAME]" at bounding box center [343, 276] width 84 height 10
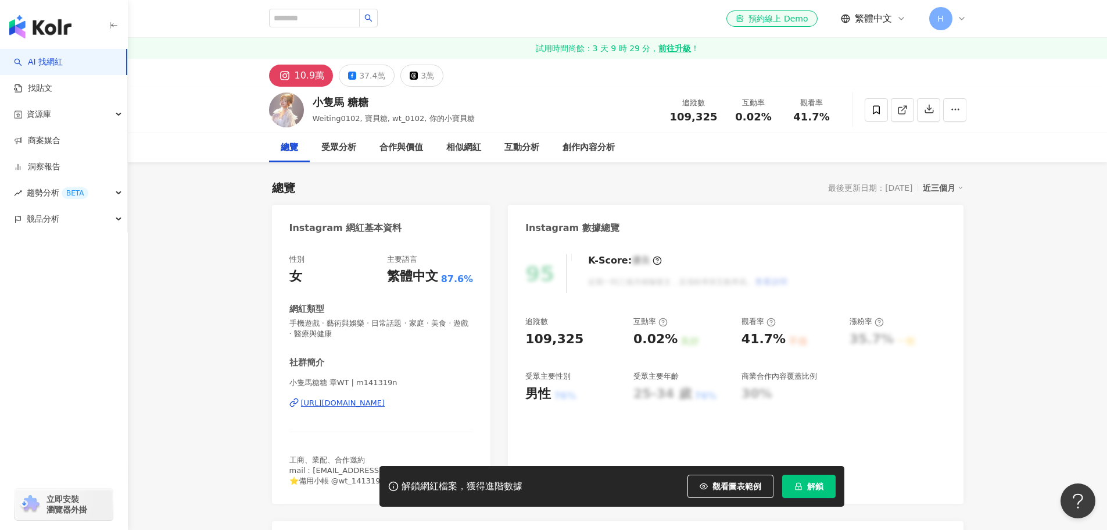
click at [344, 403] on div "https://www.instagram.com/m141319n/" at bounding box center [343, 403] width 84 height 10
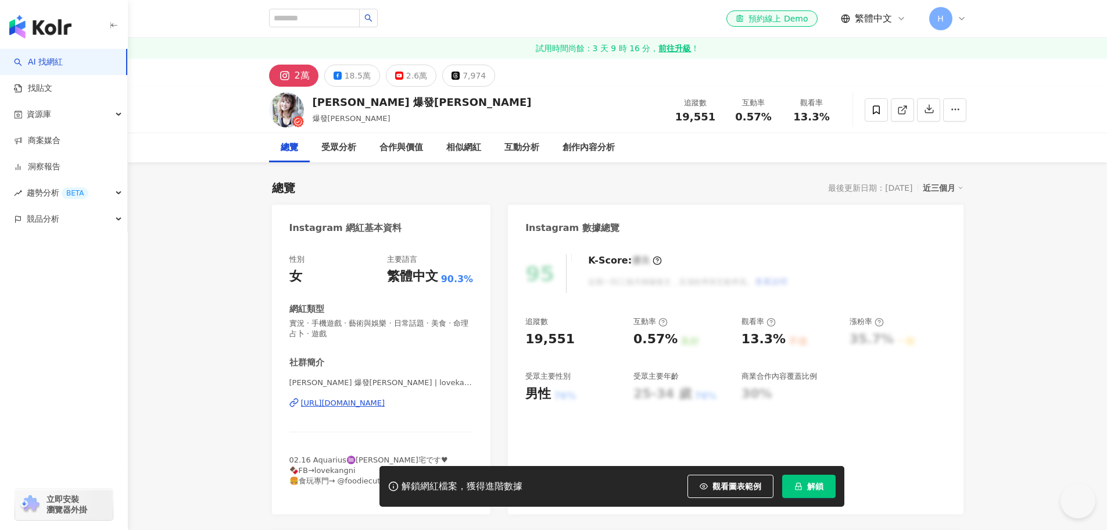
click at [356, 403] on div "[URL][DOMAIN_NAME]" at bounding box center [343, 403] width 84 height 10
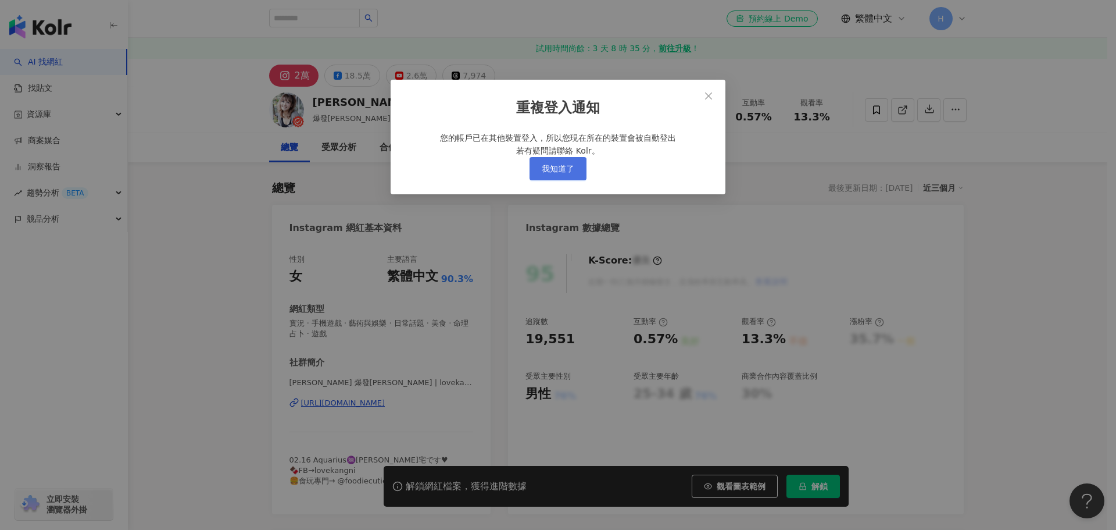
click at [553, 173] on span "我知道了" at bounding box center [558, 168] width 33 height 9
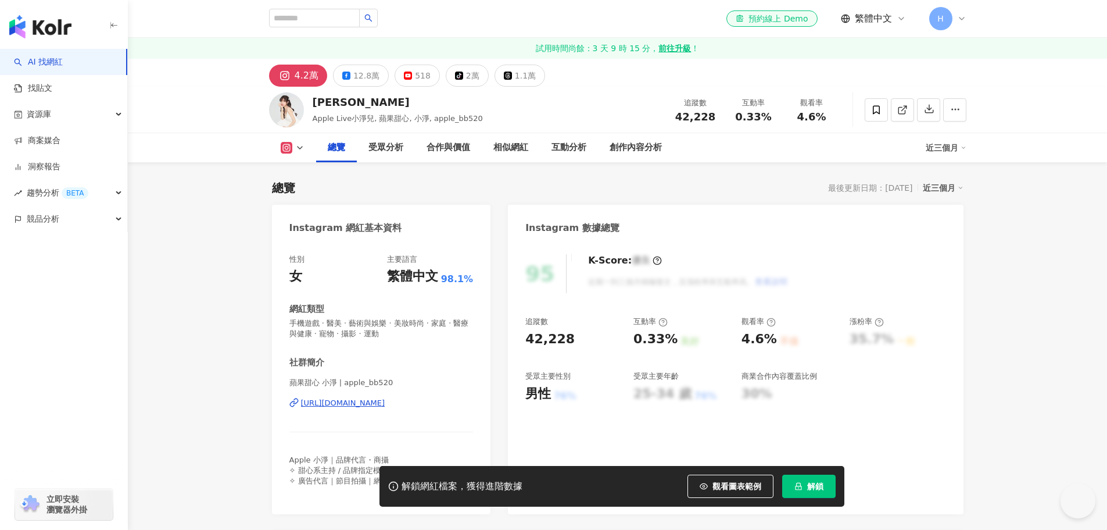
click at [385, 398] on div "https://www.instagram.com/apple_bb520/" at bounding box center [343, 403] width 84 height 10
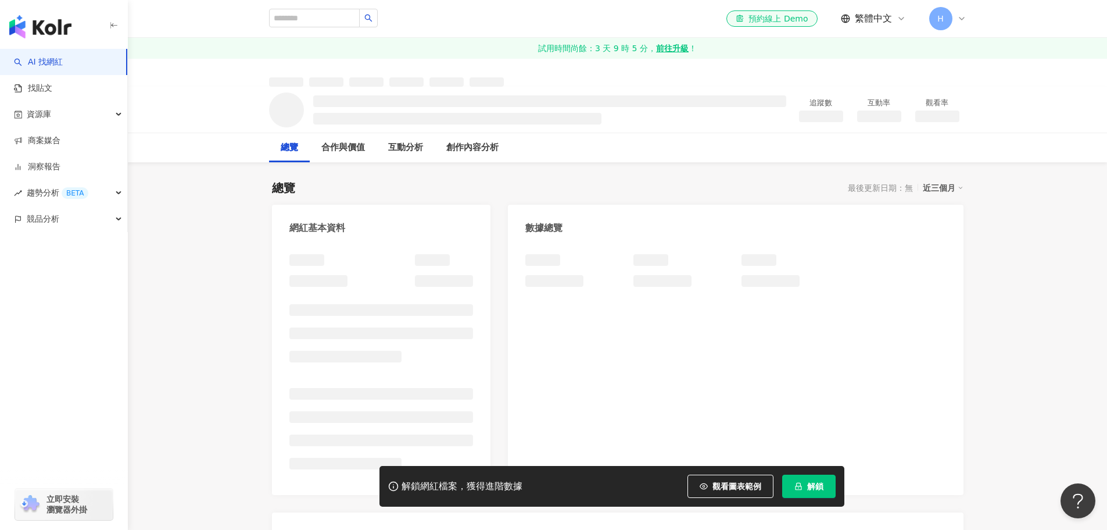
click at [524, 321] on div at bounding box center [735, 368] width 455 height 252
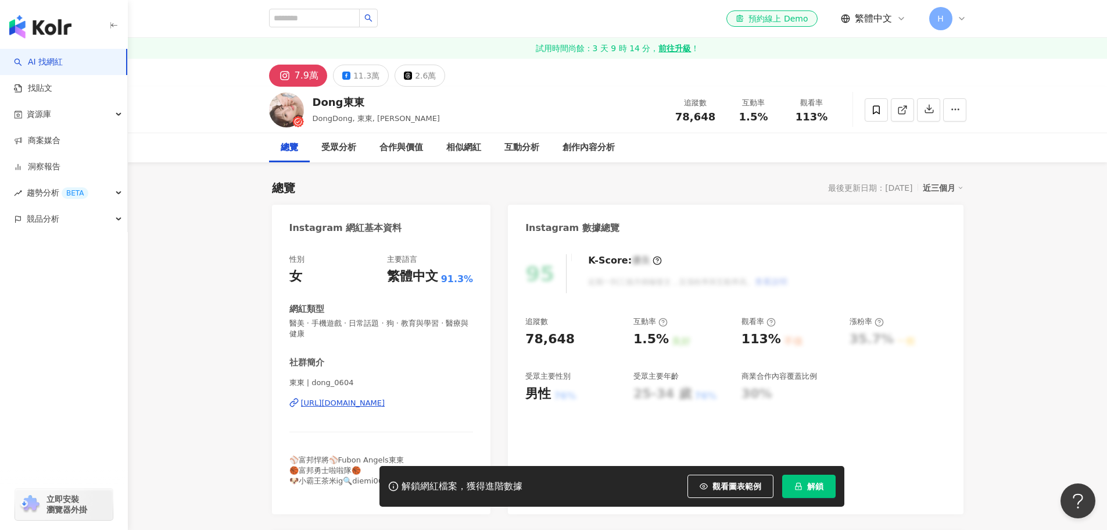
click at [357, 399] on div "[URL][DOMAIN_NAME]" at bounding box center [343, 403] width 84 height 10
click at [385, 400] on div "[URL][DOMAIN_NAME]" at bounding box center [343, 403] width 84 height 10
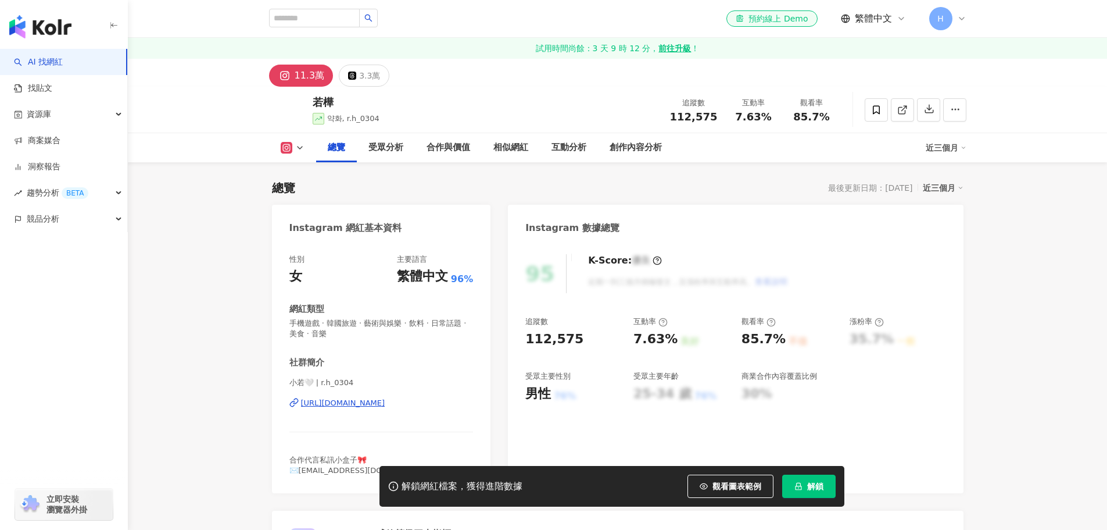
scroll to position [116, 0]
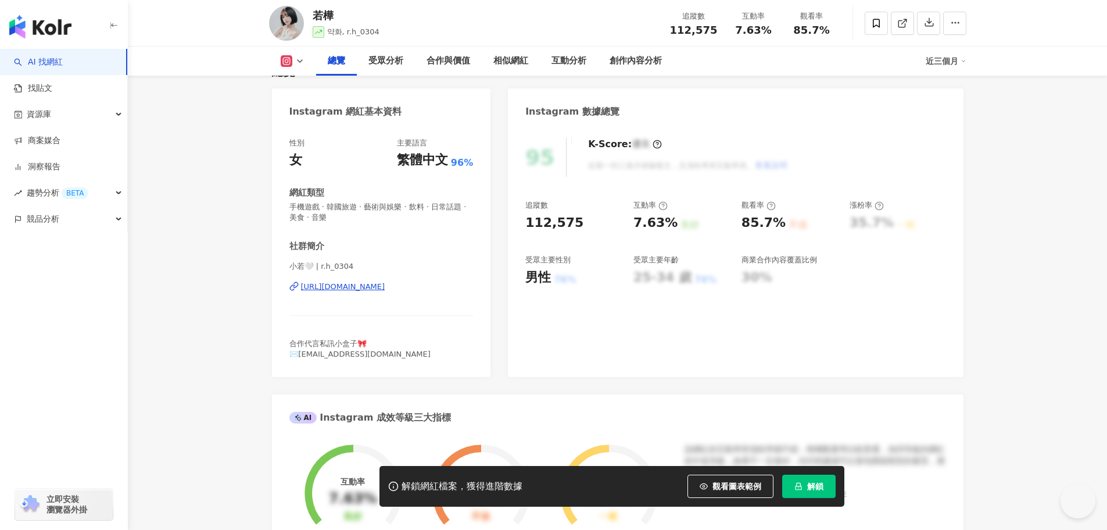
click at [385, 281] on div "[URL][DOMAIN_NAME]" at bounding box center [343, 286] width 84 height 10
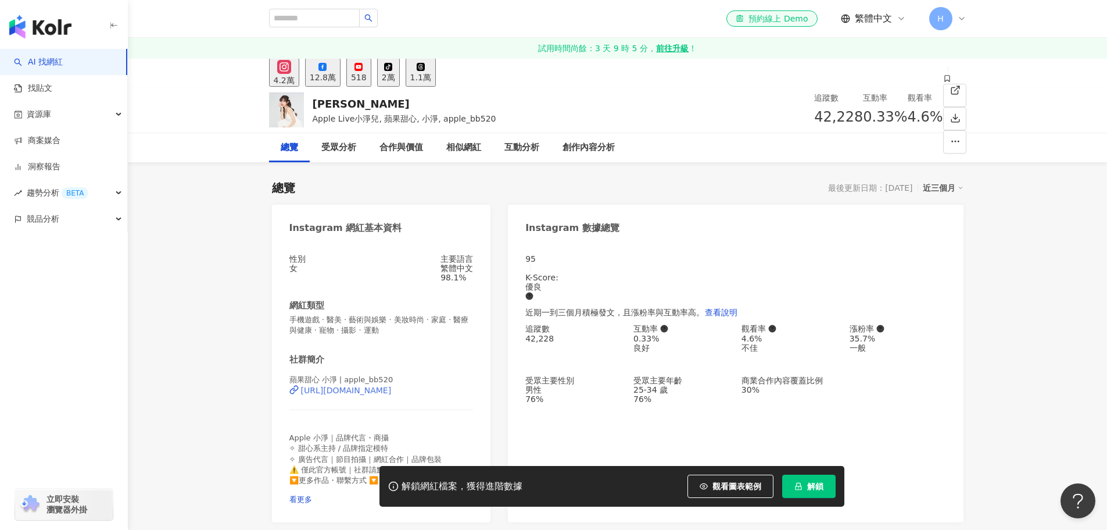
click at [369, 395] on div "https://www.instagram.com/apple_bb520/" at bounding box center [346, 389] width 91 height 9
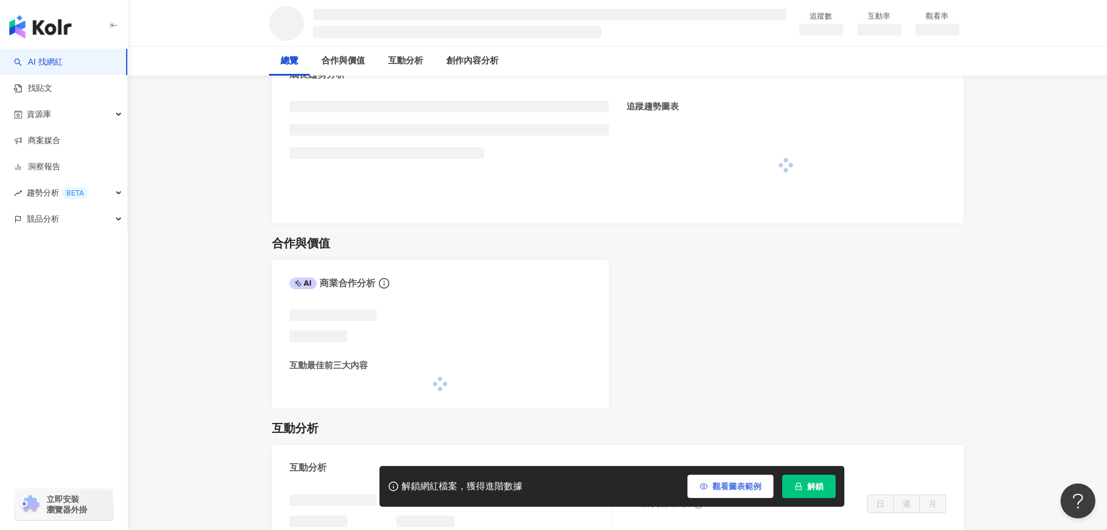
scroll to position [465, 0]
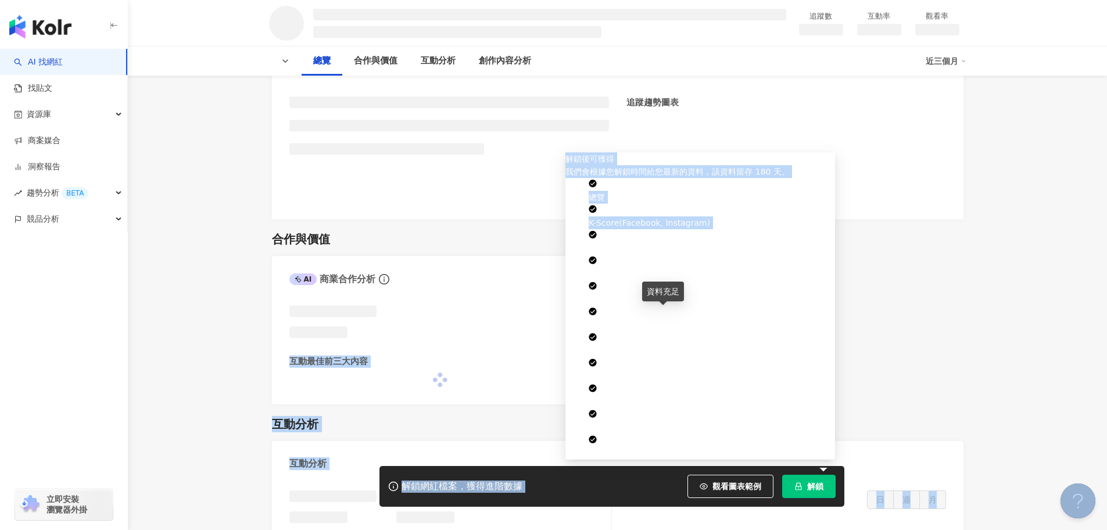
drag, startPoint x: 661, startPoint y: 314, endPoint x: 577, endPoint y: 296, distance: 86.8
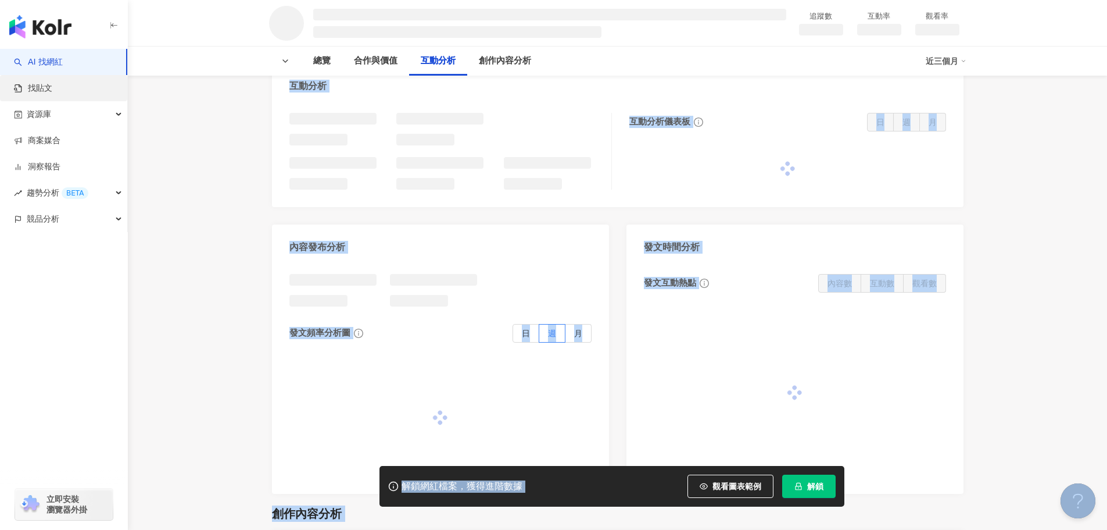
scroll to position [814, 0]
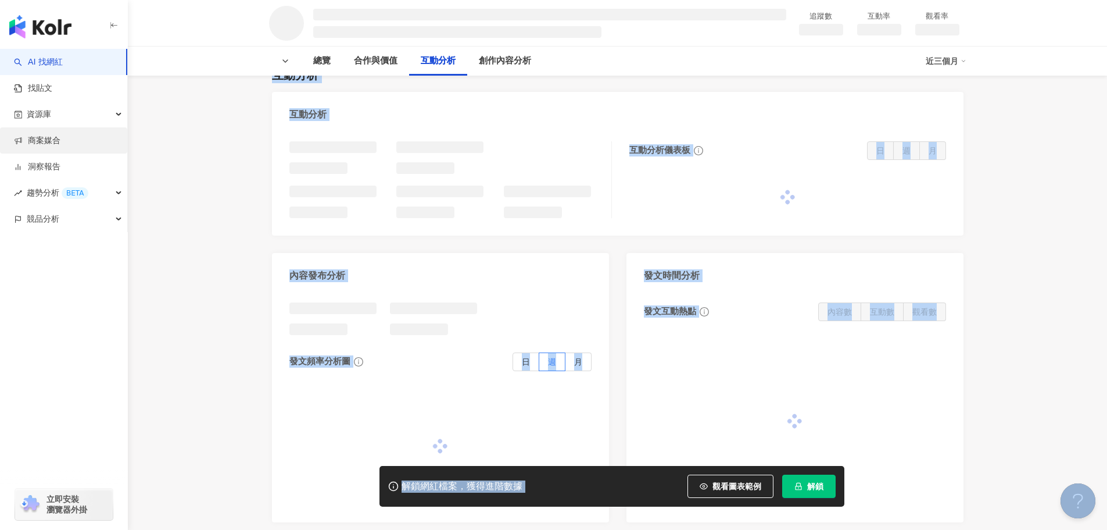
click at [56, 144] on link "商案媒合" at bounding box center [37, 141] width 46 height 12
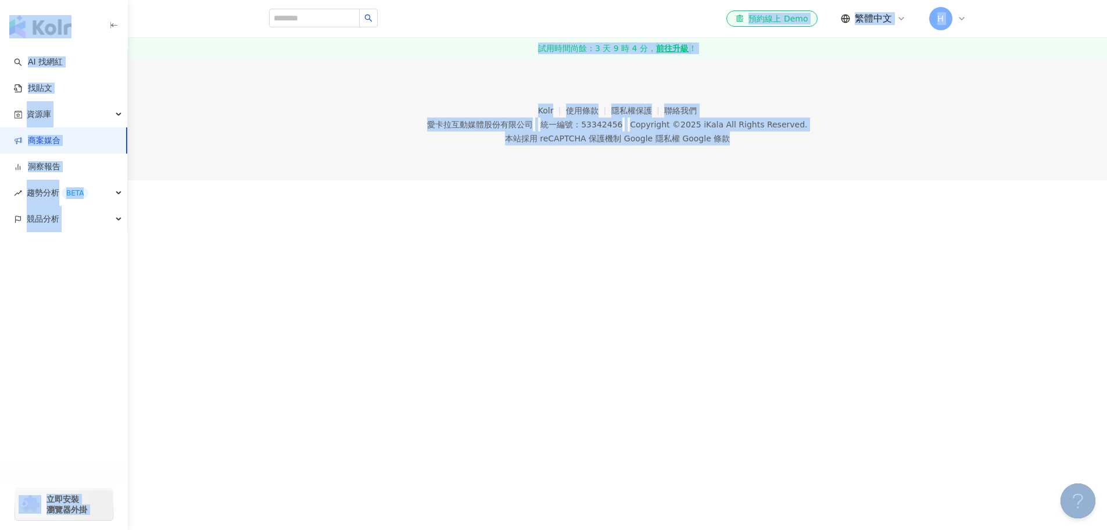
click at [53, 138] on link "商案媒合" at bounding box center [37, 141] width 46 height 12
click at [85, 290] on div "button" at bounding box center [64, 270] width 128 height 77
click at [757, 9] on div "商案媒合" at bounding box center [553, 4] width 1107 height 9
click at [52, 90] on link "找貼文" at bounding box center [33, 89] width 38 height 12
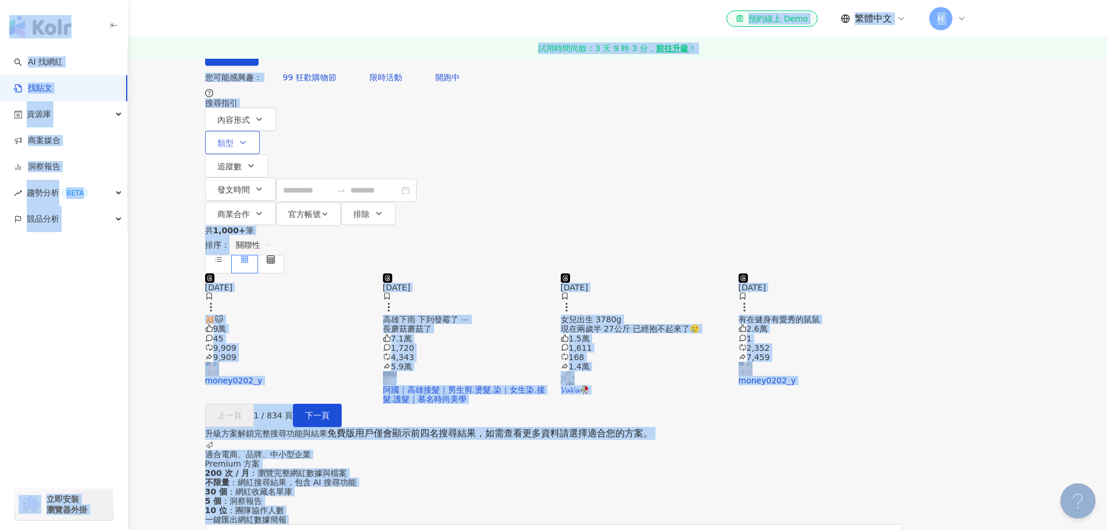
click at [260, 152] on button "類型" at bounding box center [232, 142] width 55 height 23
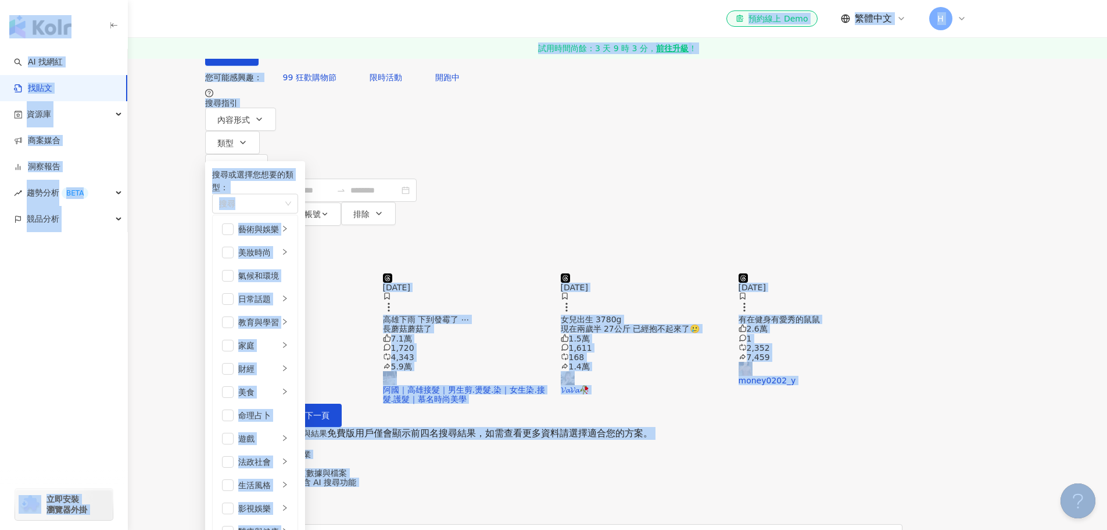
click at [188, 260] on main "不分平台 台灣 搜尋 您可能感興趣： 99 狂歡購物節 限時活動 開跑中 搜尋指引 內容形式 類型 搜尋或選擇您想要的類型： 搜尋 藝術與娛樂 美妝時尚 氣候…" at bounding box center [553, 327] width 1107 height 654
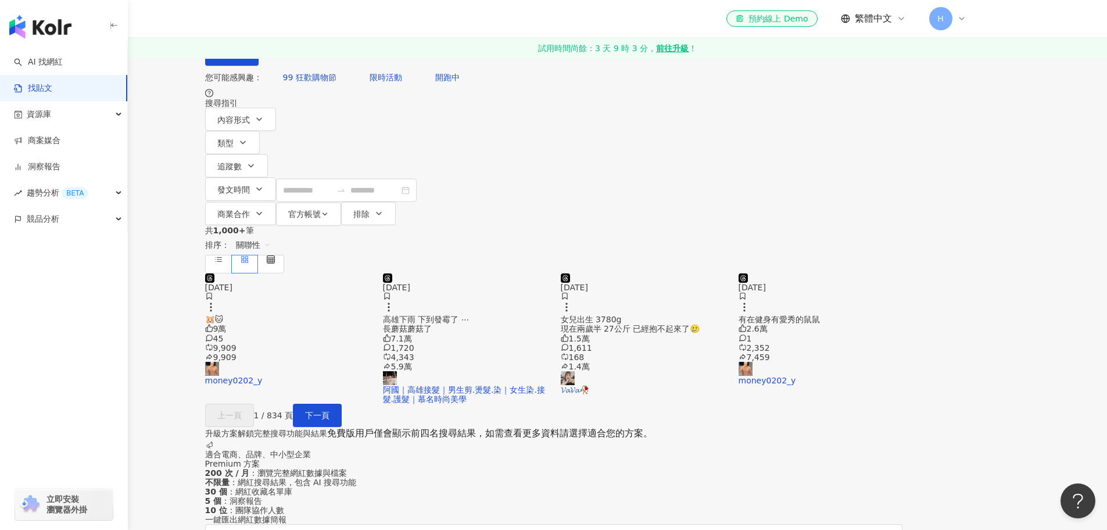
click at [188, 260] on main "不分平台 台灣 搜尋 您可能感興趣： 99 狂歡購物節 限時活動 開跑中 搜尋指引 內容形式 類型 搜尋或選擇您想要的類型： 搜尋 藝術與娛樂 美妝時尚 氣候…" at bounding box center [553, 327] width 1107 height 654
click at [248, 147] on icon "button" at bounding box center [242, 142] width 9 height 9
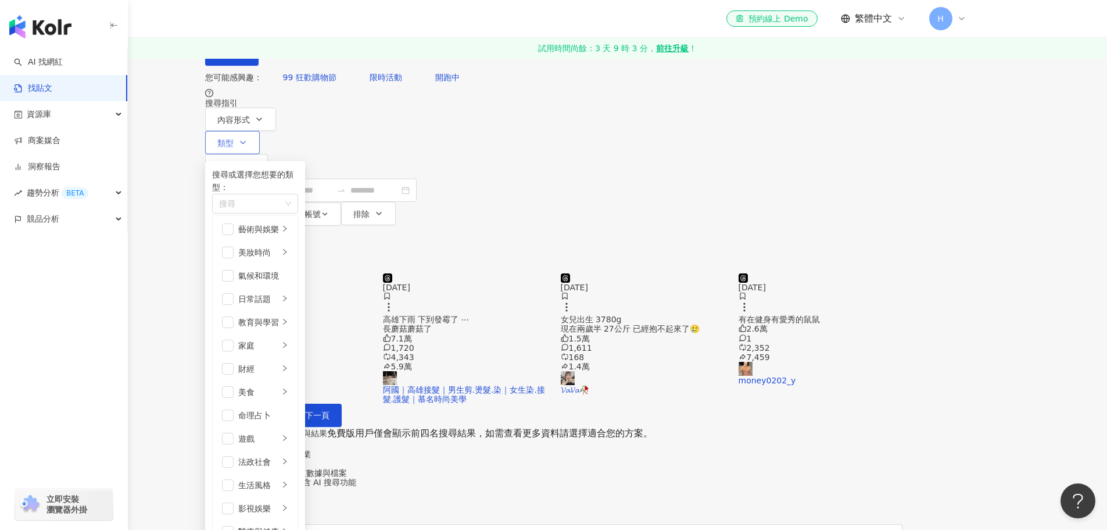
scroll to position [170, 0]
click at [279, 502] on div "影視娛樂" at bounding box center [258, 508] width 41 height 13
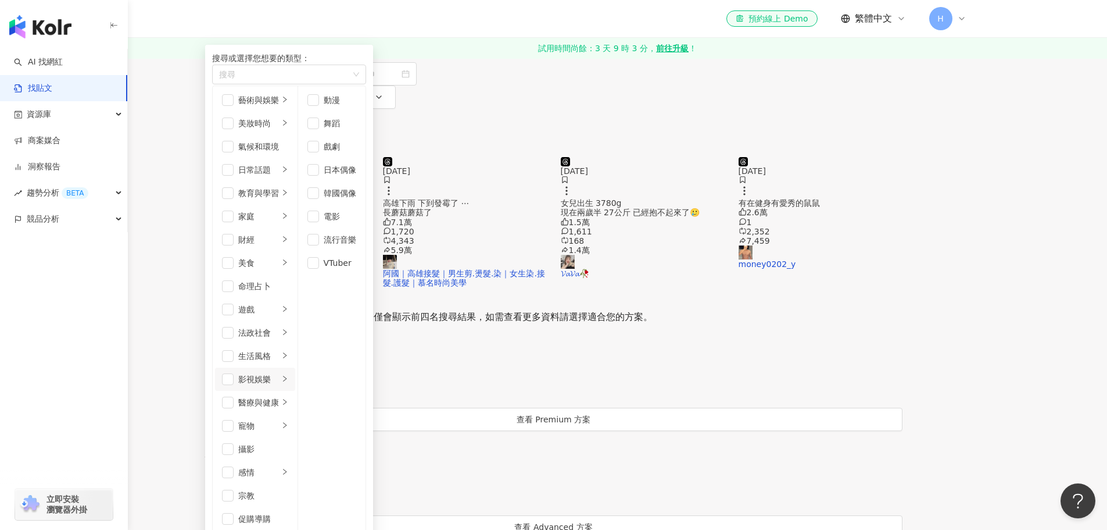
scroll to position [118, 0]
click at [279, 303] on div "遊戲" at bounding box center [258, 309] width 41 height 13
click at [356, 153] on div "手機遊戲" at bounding box center [340, 146] width 33 height 13
click at [356, 130] on div "實況" at bounding box center [340, 123] width 33 height 13
click at [330, 303] on span "下一頁" at bounding box center [317, 298] width 24 height 9
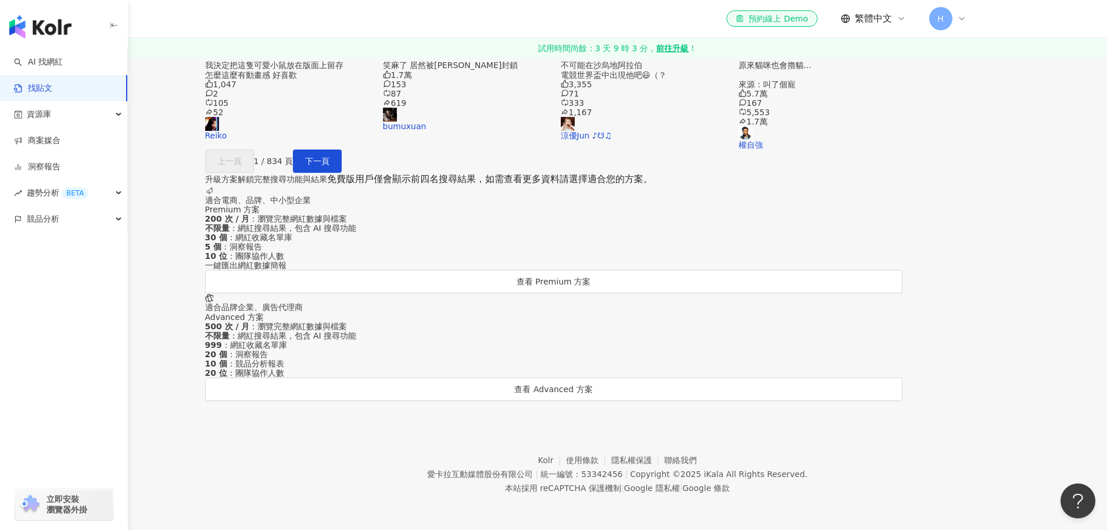
scroll to position [310, 0]
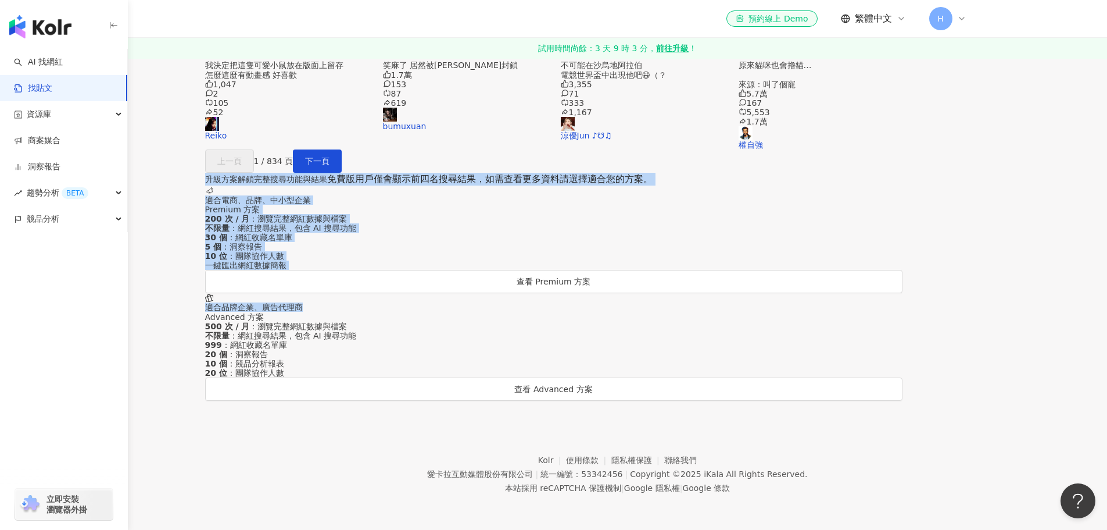
drag, startPoint x: 1101, startPoint y: 219, endPoint x: 1100, endPoint y: 150, distance: 69.2
click at [1100, 150] on main "不分平台 台灣 搜尋 您可能感興趣： 99 狂歡購物節 限時活動 開跑中 搜尋指引 內容形式 類型 追蹤數 發文時間 商業合作 官方帳號 排除 正在搜尋 ： …" at bounding box center [553, 61] width 1107 height 677
click at [1042, 217] on main "不分平台 台灣 搜尋 您可能感興趣： 99 狂歡購物節 限時活動 開跑中 搜尋指引 內容形式 類型 追蹤數 發文時間 商業合作 官方帳號 排除 正在搜尋 ： …" at bounding box center [553, 61] width 1107 height 677
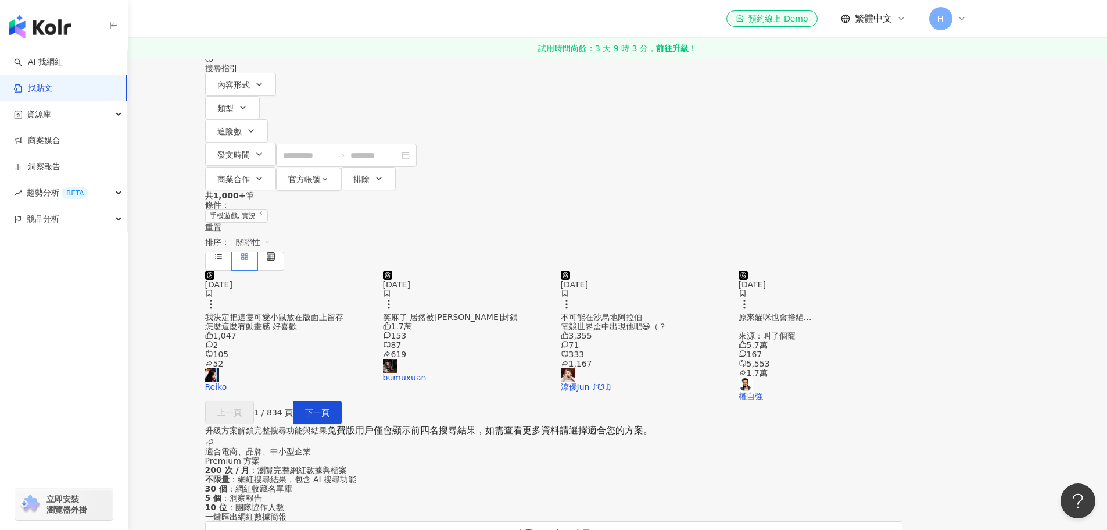
scroll to position [34, 0]
click at [330, 418] on span "下一頁" at bounding box center [317, 413] width 24 height 9
click at [248, 113] on icon "button" at bounding box center [242, 108] width 9 height 9
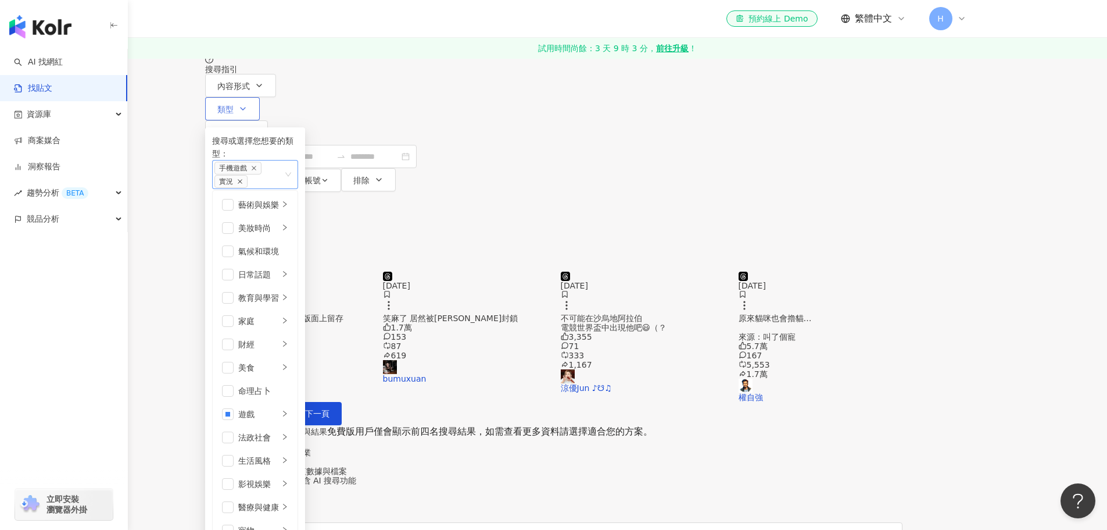
click at [243, 182] on icon "close" at bounding box center [240, 181] width 6 height 6
click at [724, 425] on div "上一頁 1 / 834 頁 下一頁" at bounding box center [553, 413] width 697 height 23
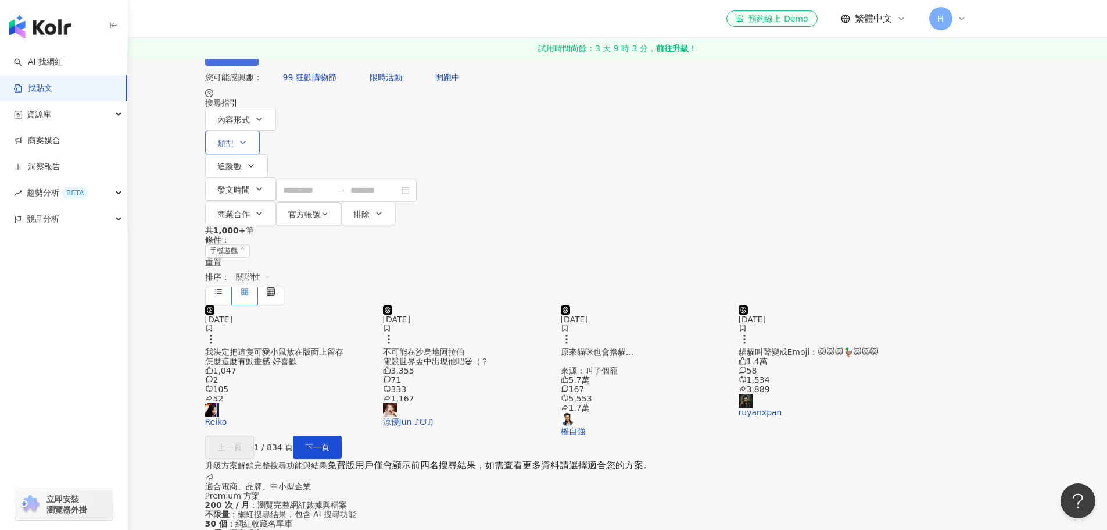
click at [259, 66] on button "搜尋" at bounding box center [231, 53] width 53 height 23
click at [234, 144] on span "類型" at bounding box center [225, 142] width 16 height 9
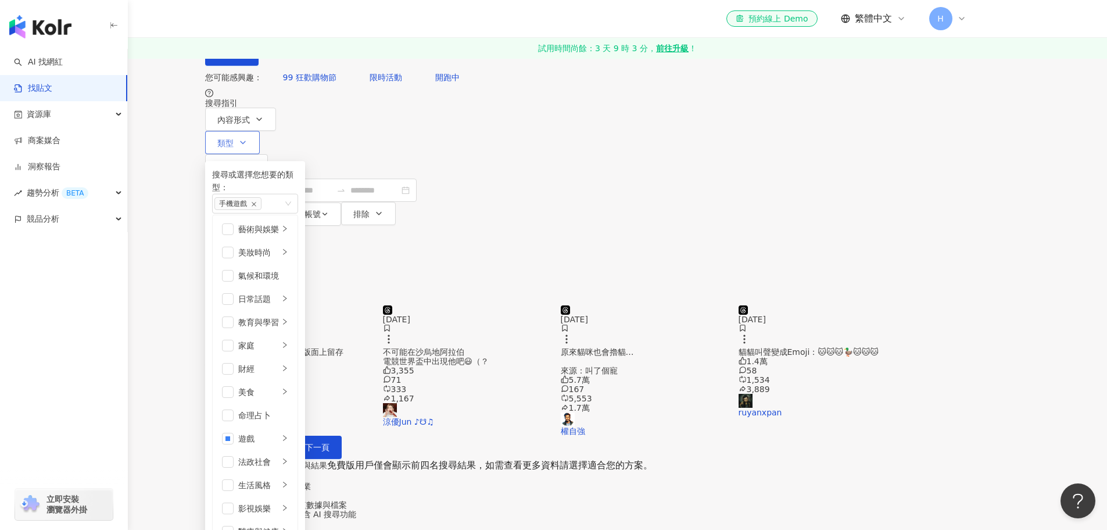
click at [298, 200] on div "搜尋或選擇您想要的類型： 手機遊戲" at bounding box center [255, 191] width 86 height 46
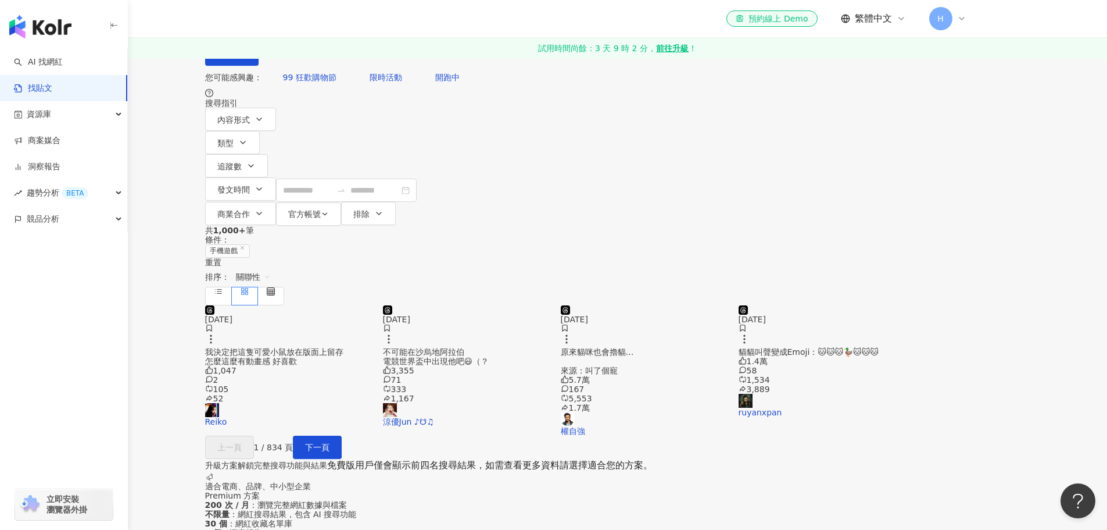
click at [805, 453] on div "上一頁 1 / 834 頁 下一頁" at bounding box center [553, 446] width 697 height 23
click at [330, 452] on span "下一頁" at bounding box center [317, 446] width 24 height 9
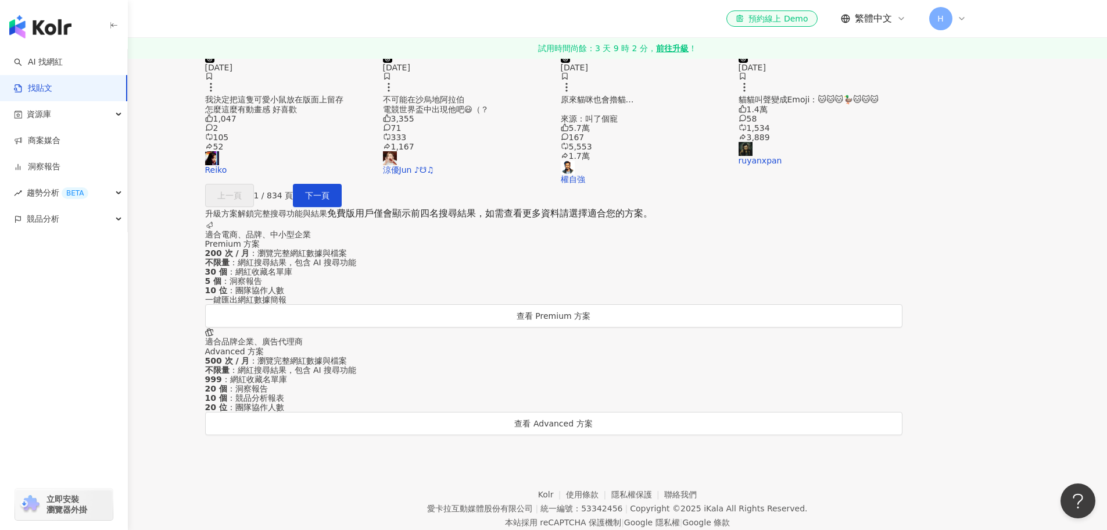
scroll to position [116, 0]
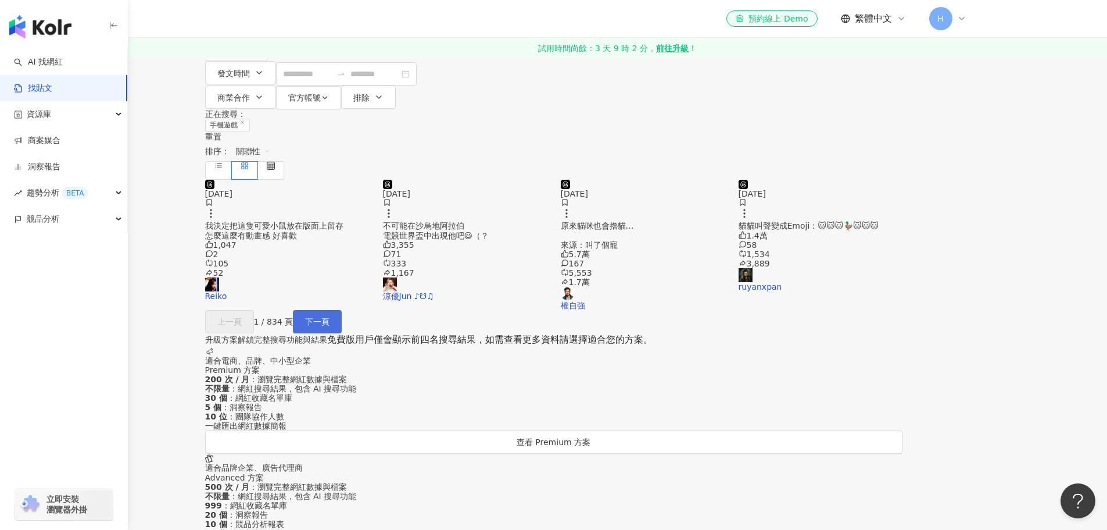
click at [330, 326] on span "下一頁" at bounding box center [317, 321] width 24 height 9
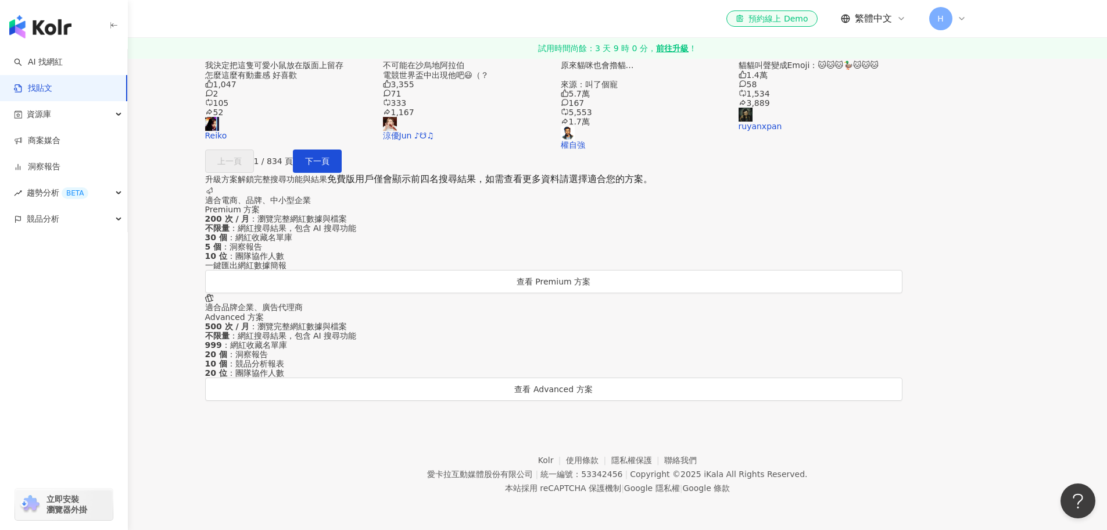
scroll to position [427, 0]
click at [51, 137] on link "商案媒合" at bounding box center [37, 141] width 46 height 12
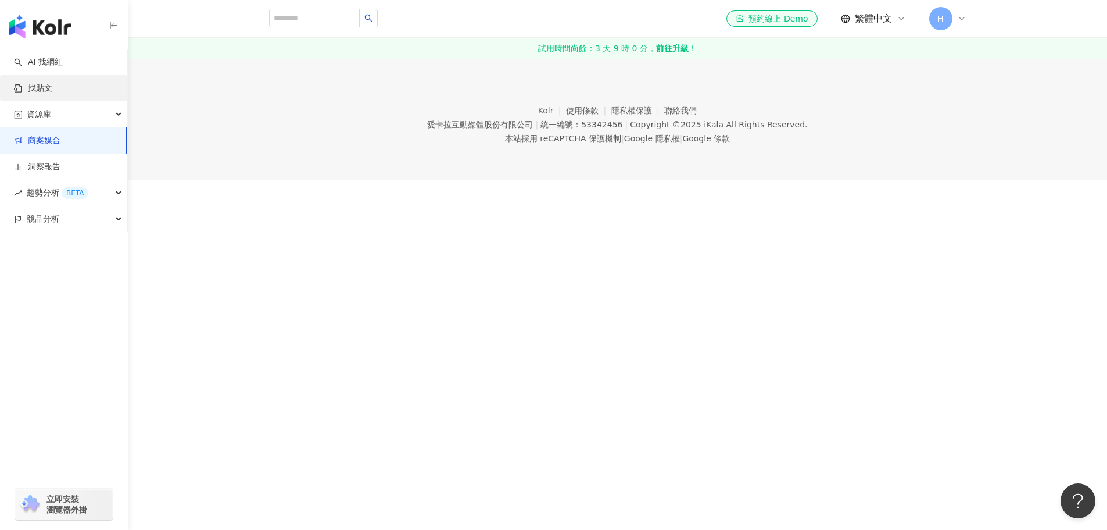
click at [52, 92] on link "找貼文" at bounding box center [33, 89] width 38 height 12
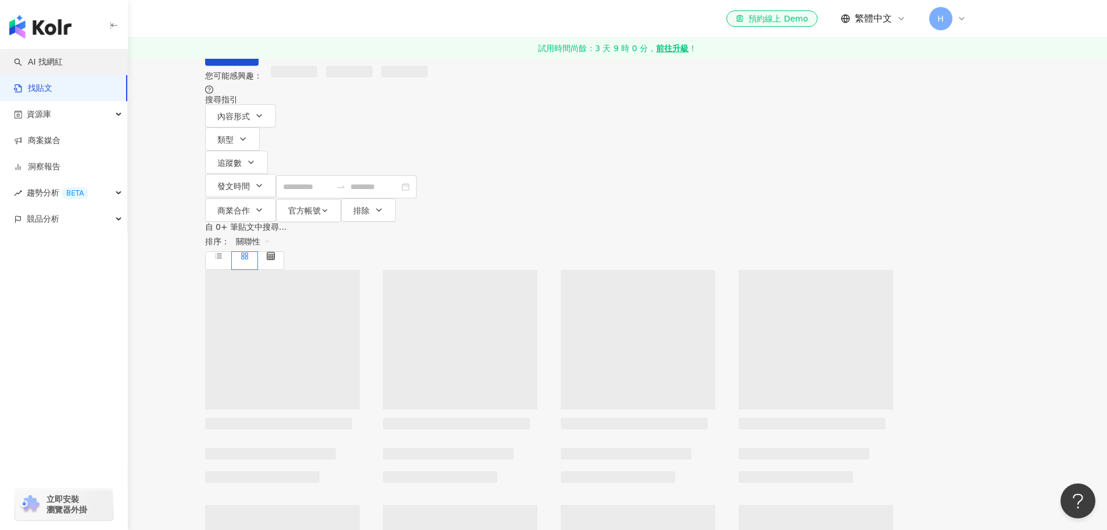
click at [59, 65] on link "AI 找網紅" at bounding box center [38, 62] width 49 height 12
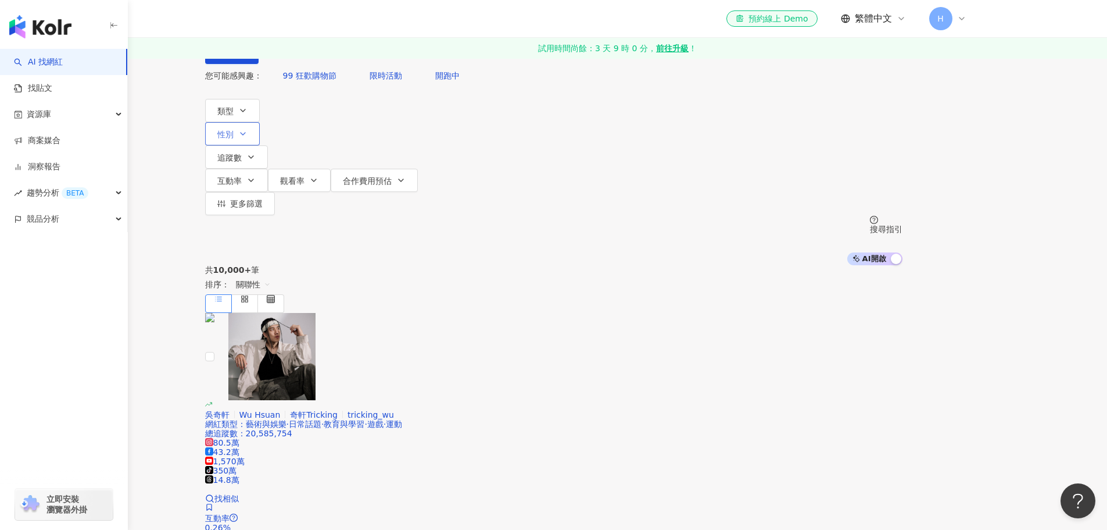
click at [260, 145] on button "性別" at bounding box center [232, 133] width 55 height 23
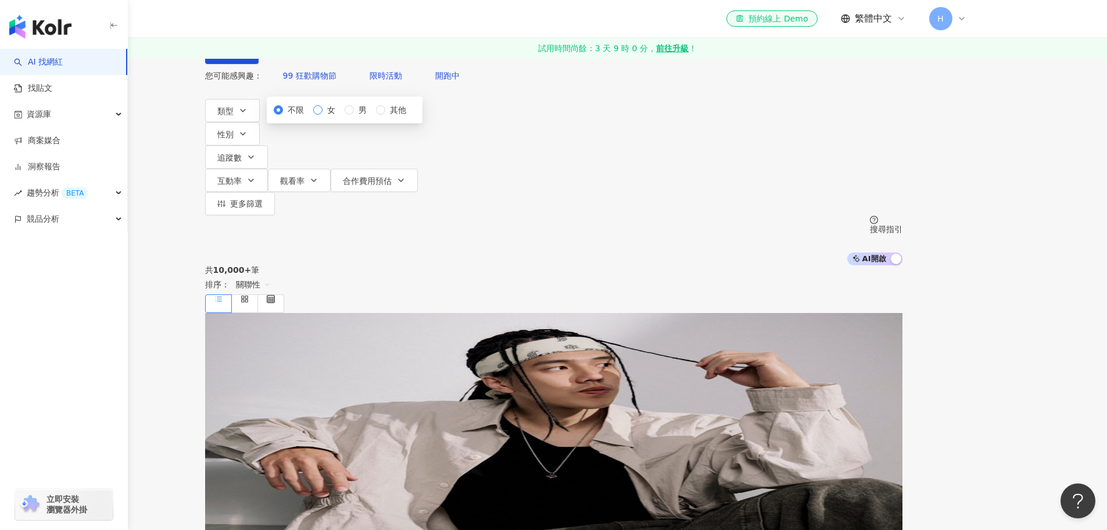
click at [340, 116] on span "女" at bounding box center [331, 109] width 17 height 13
click at [260, 122] on button "類型" at bounding box center [232, 110] width 55 height 23
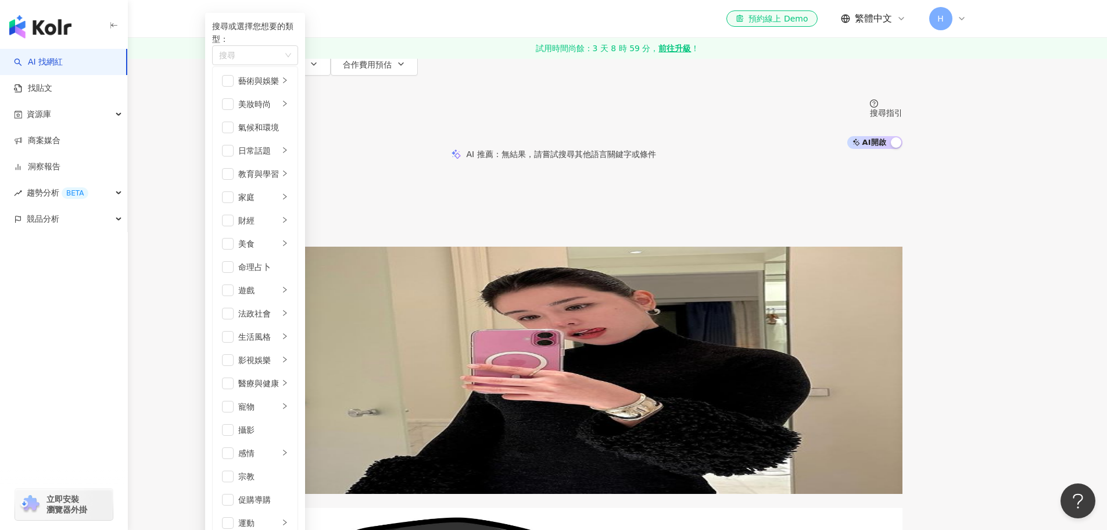
scroll to position [87, 0]
click at [279, 284] on div "遊戲" at bounding box center [258, 290] width 41 height 13
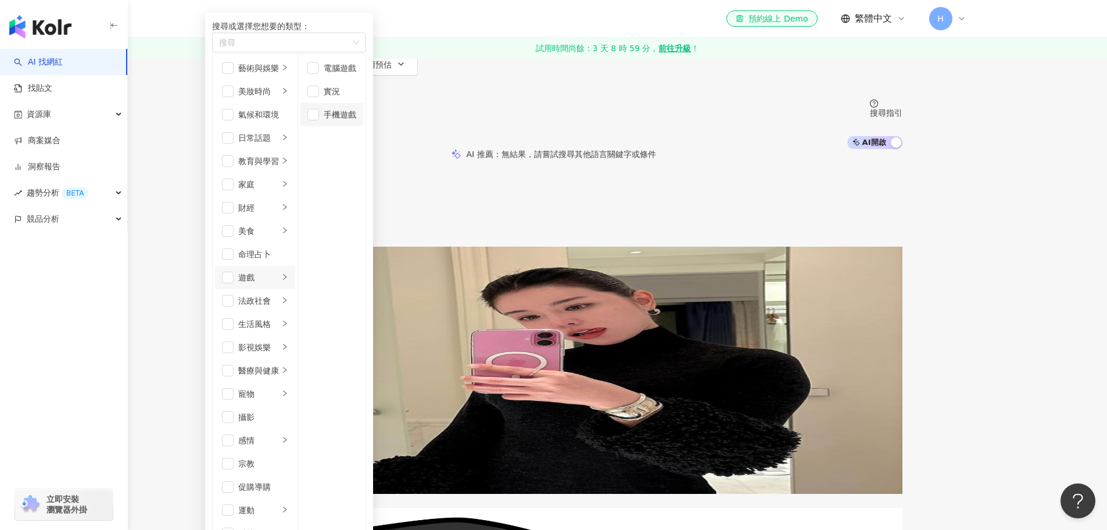
click at [356, 121] on div "手機遊戲" at bounding box center [340, 114] width 33 height 13
click at [653, 246] on link "李毓芬 Tia 網紅類型 ： 美妝時尚 總追蹤數 ： 12,275,229 971.1萬 256.4萬 找相似 互動率 3.22% 觀看率 0% 漲粉率 -5…" at bounding box center [553, 369] width 697 height 247
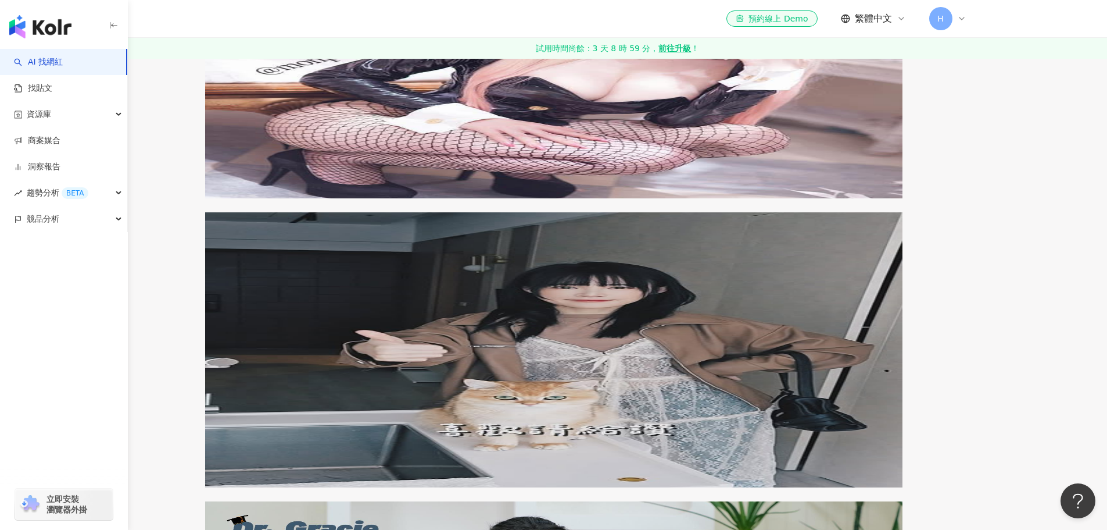
scroll to position [965, 0]
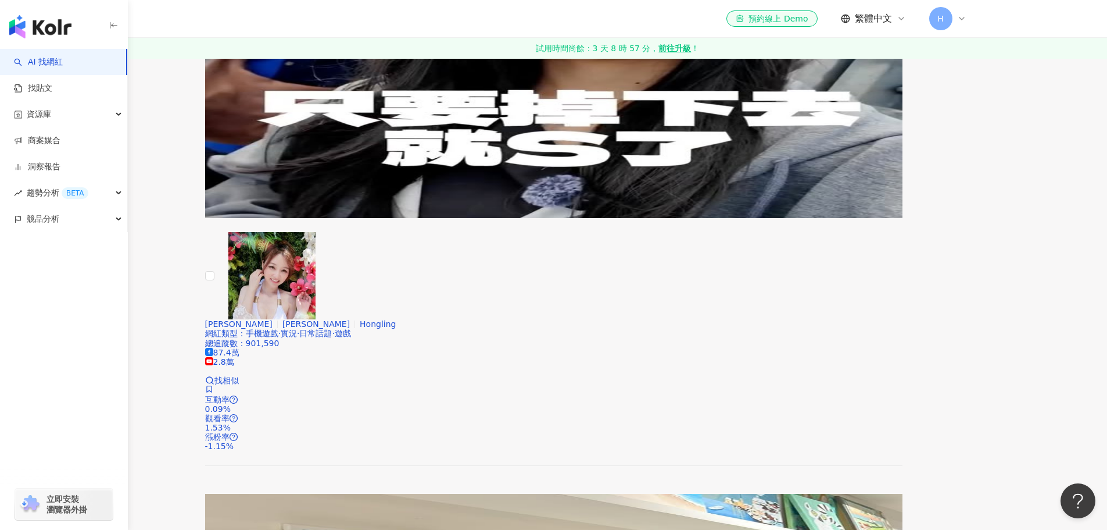
scroll to position [2012, 0]
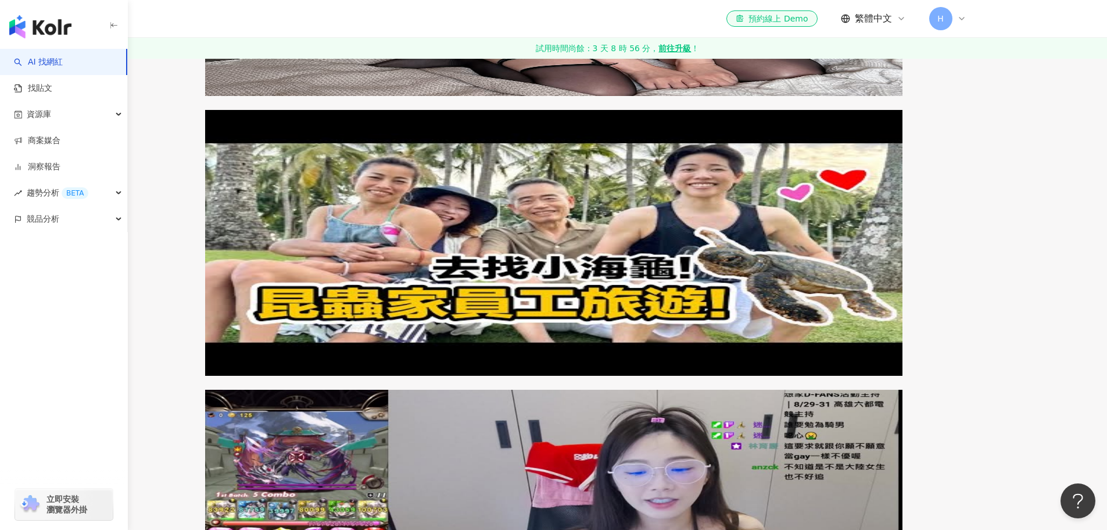
scroll to position [777, 0]
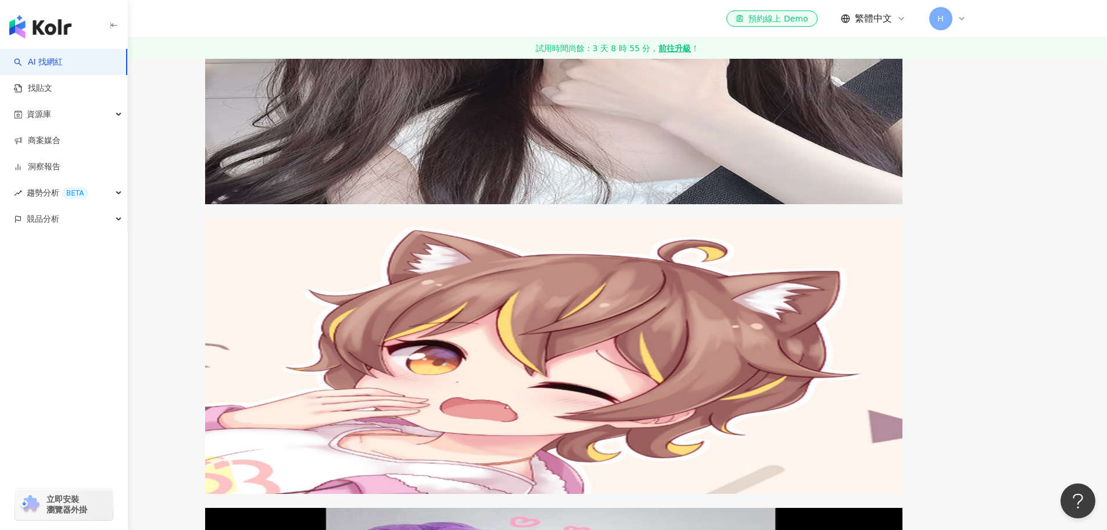
scroll to position [1940, 0]
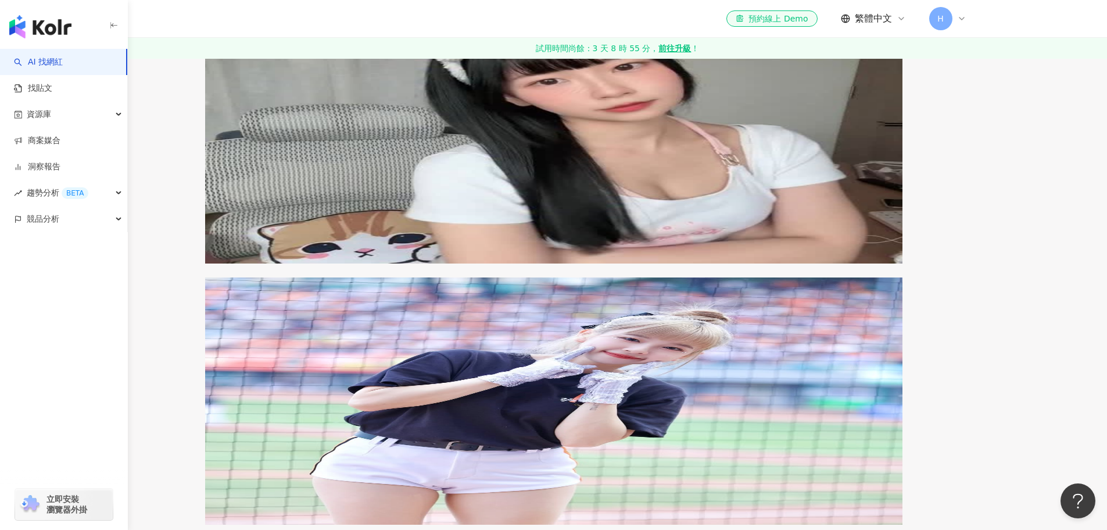
scroll to position [2058, 0]
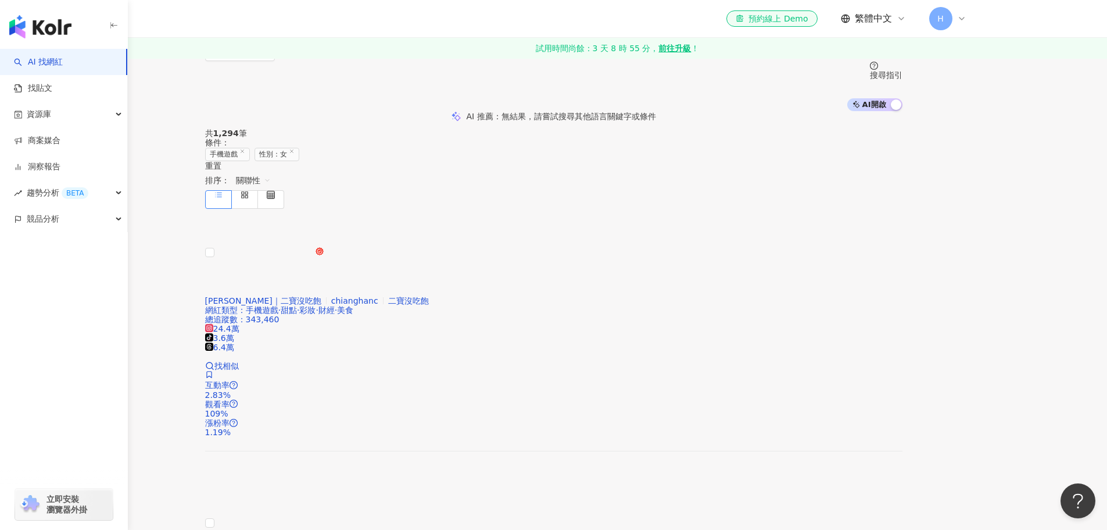
scroll to position [183, 0]
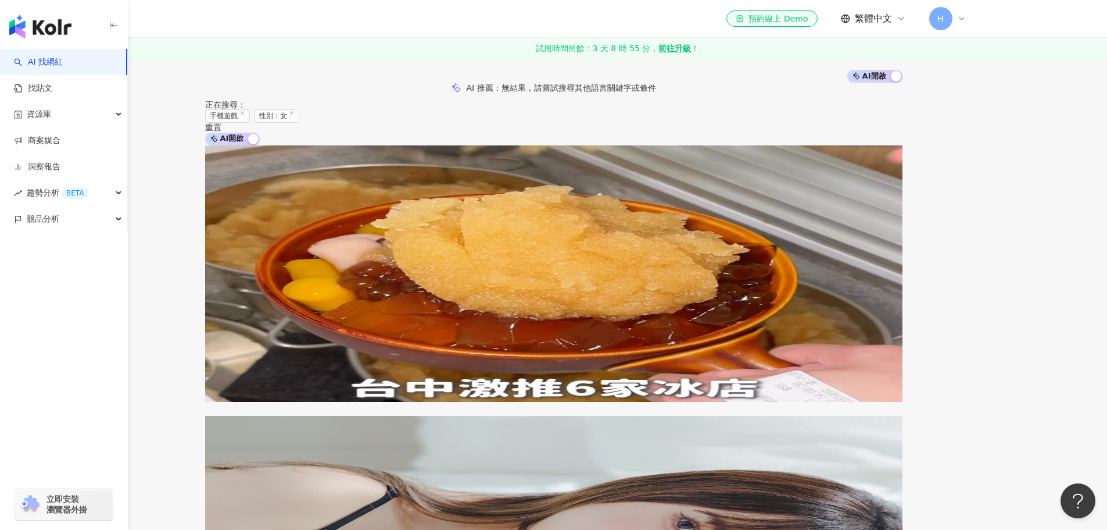
click at [239, 503] on span "ennawei" at bounding box center [222, 507] width 34 height 9
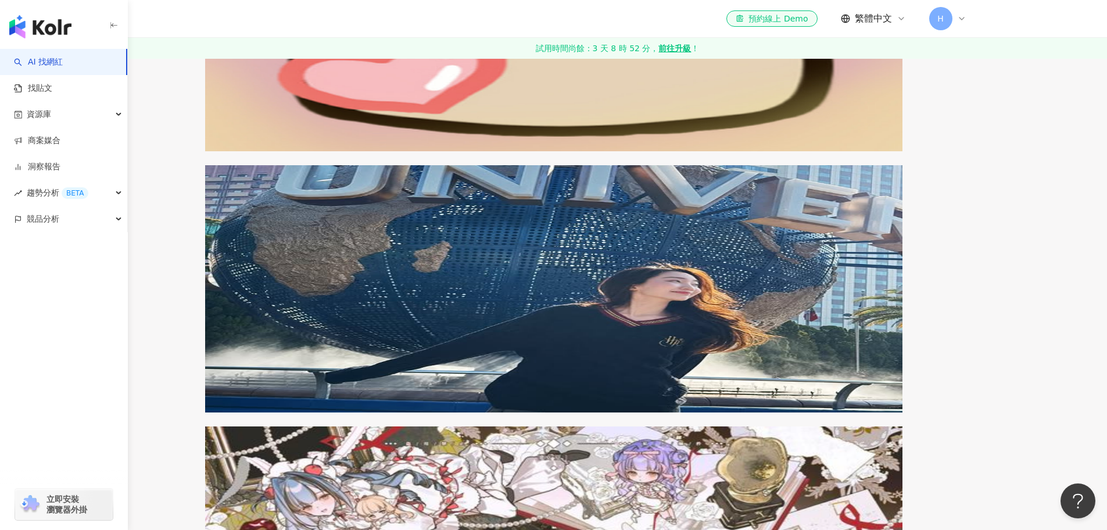
scroll to position [1919, 0]
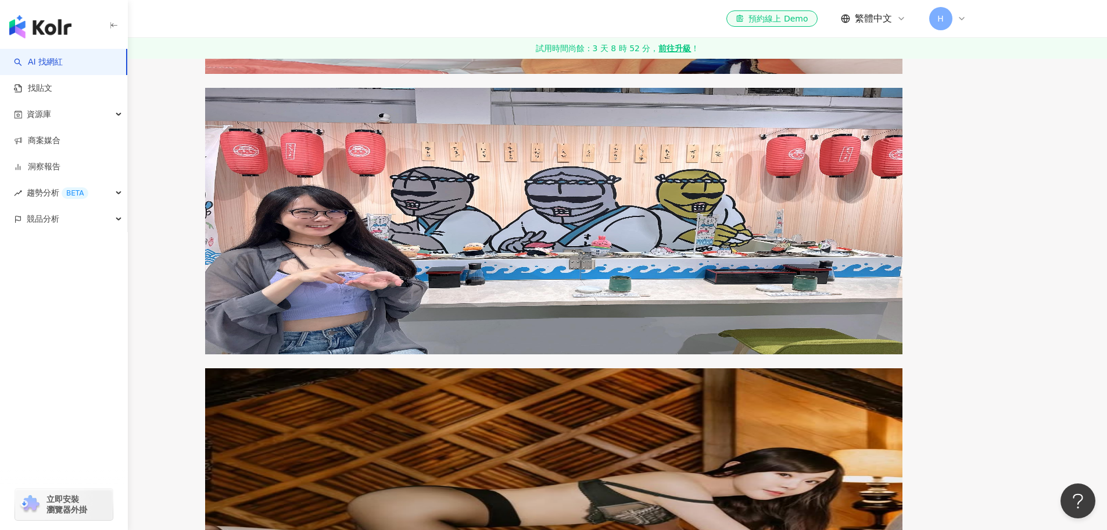
scroll to position [1568, 0]
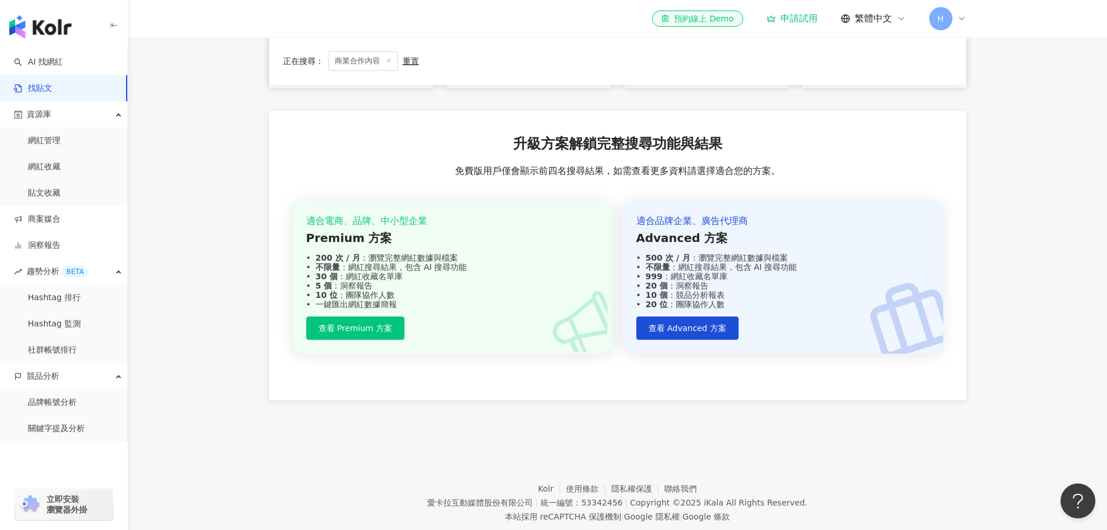
scroll to position [341, 0]
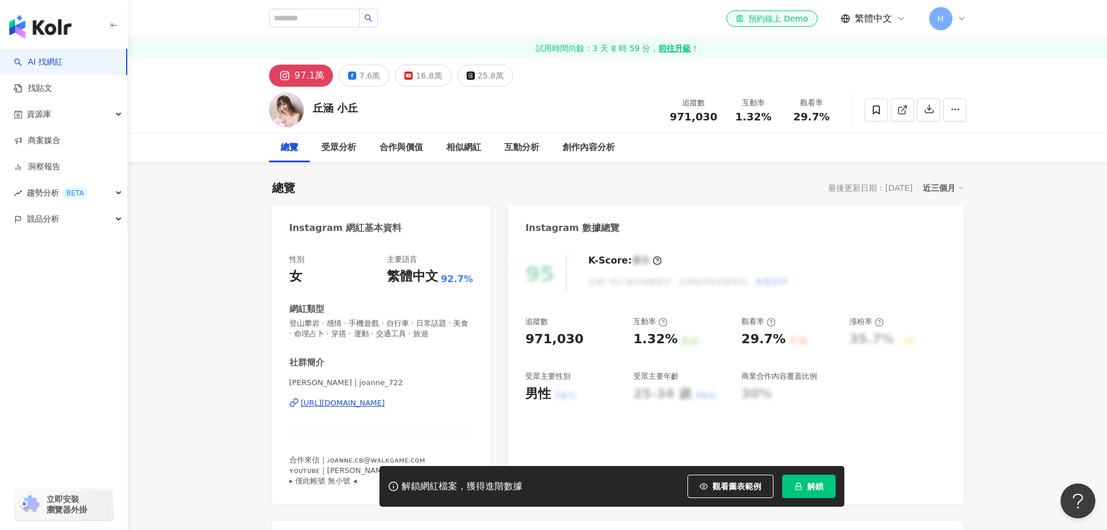
click at [384, 409] on div "[PERSON_NAME] | joanne_722 [URL][DOMAIN_NAME]" at bounding box center [381, 411] width 184 height 68
click at [385, 402] on div "[URL][DOMAIN_NAME]" at bounding box center [343, 403] width 84 height 10
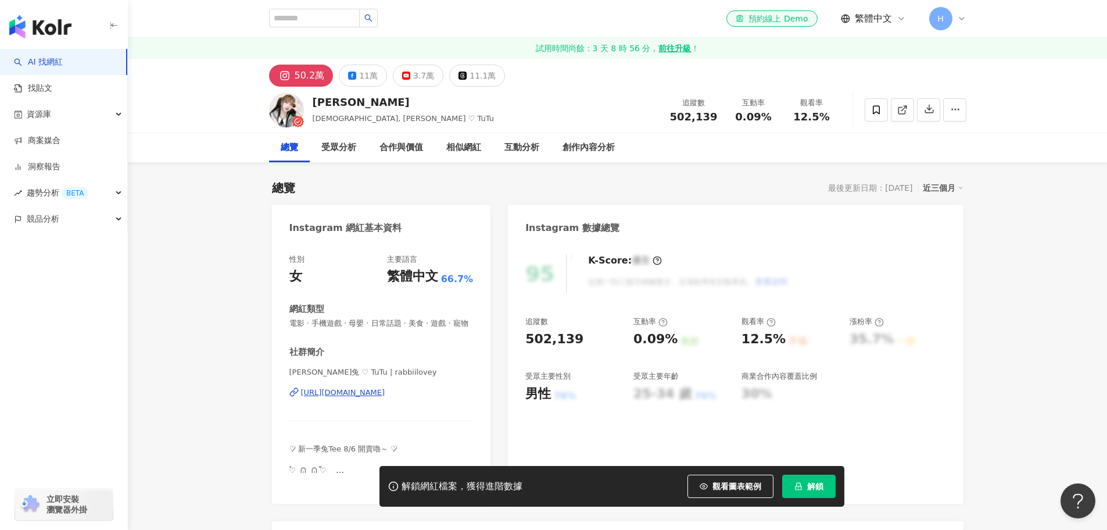
click at [384, 398] on div "[URL][DOMAIN_NAME]" at bounding box center [343, 392] width 84 height 10
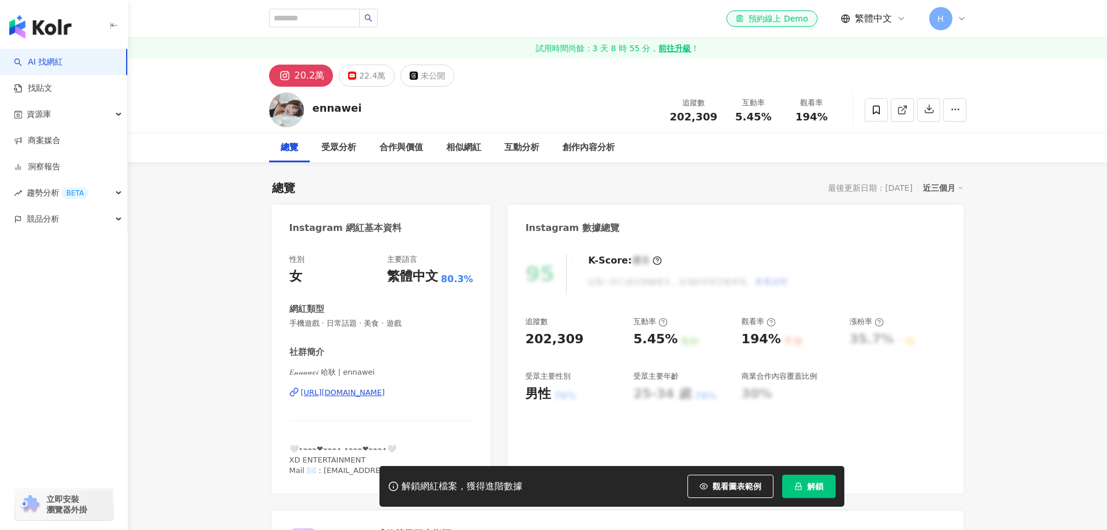
drag, startPoint x: 346, startPoint y: 315, endPoint x: 357, endPoint y: 388, distance: 74.2
click at [357, 388] on div "[URL][DOMAIN_NAME]" at bounding box center [343, 392] width 84 height 10
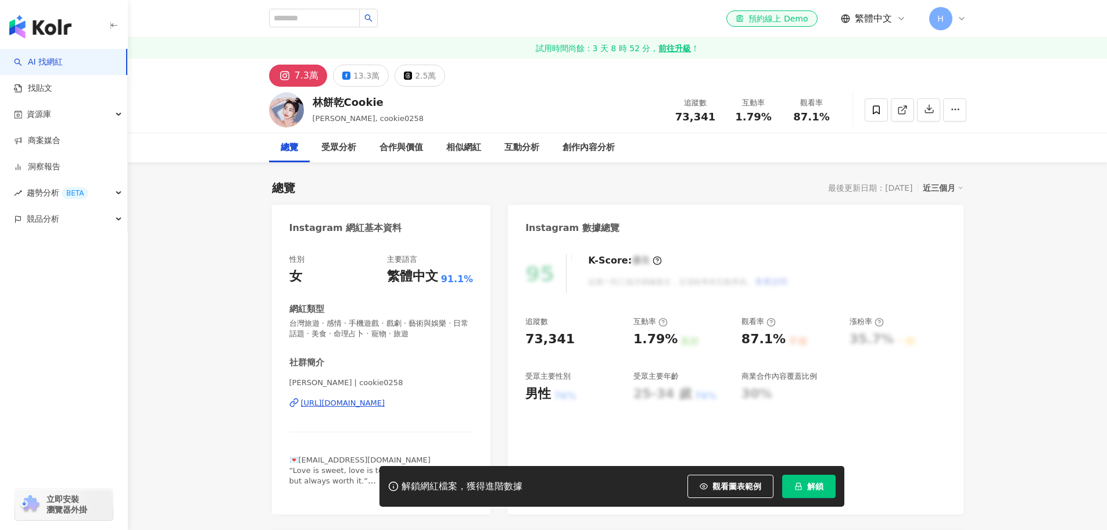
click at [350, 402] on div "[URL][DOMAIN_NAME]" at bounding box center [343, 403] width 84 height 10
